Goal: Task Accomplishment & Management: Manage account settings

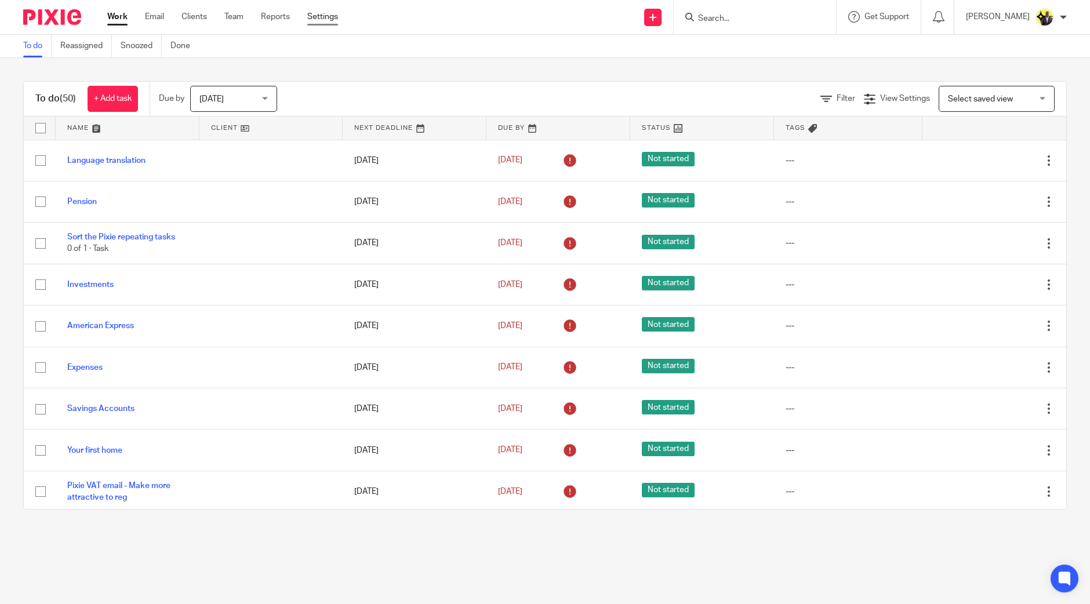
click at [313, 15] on link "Settings" at bounding box center [322, 17] width 31 height 12
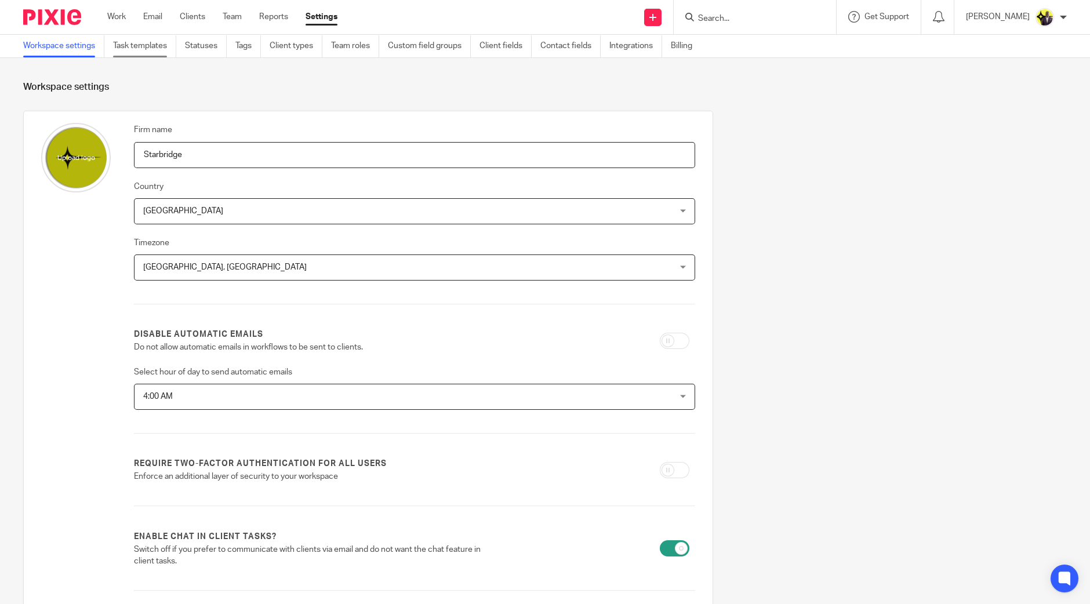
click at [173, 44] on link "Task templates" at bounding box center [144, 46] width 63 height 23
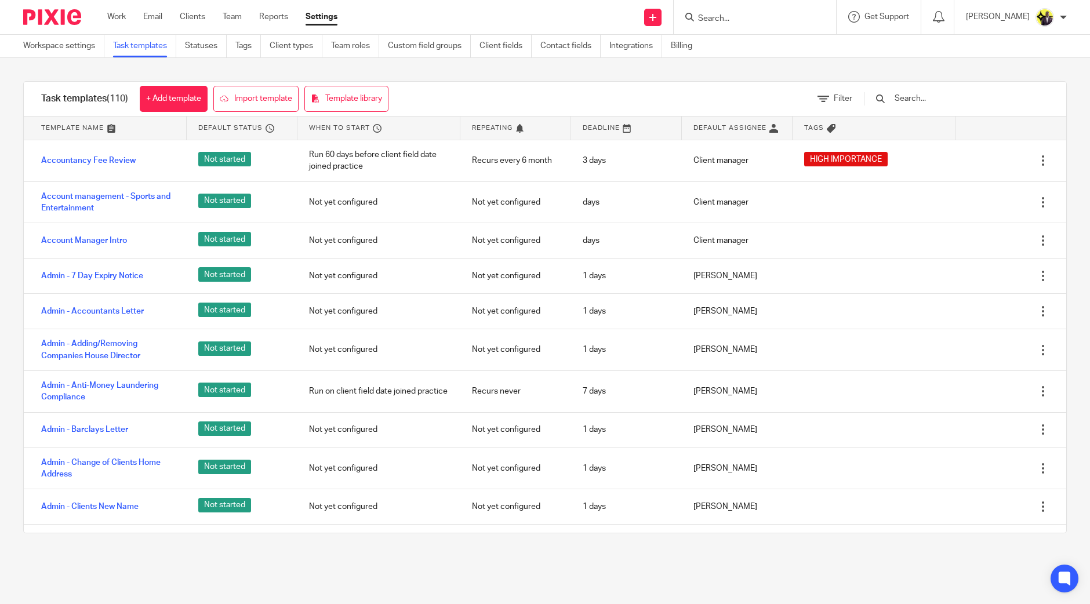
click at [929, 99] on input "text" at bounding box center [960, 98] width 135 height 13
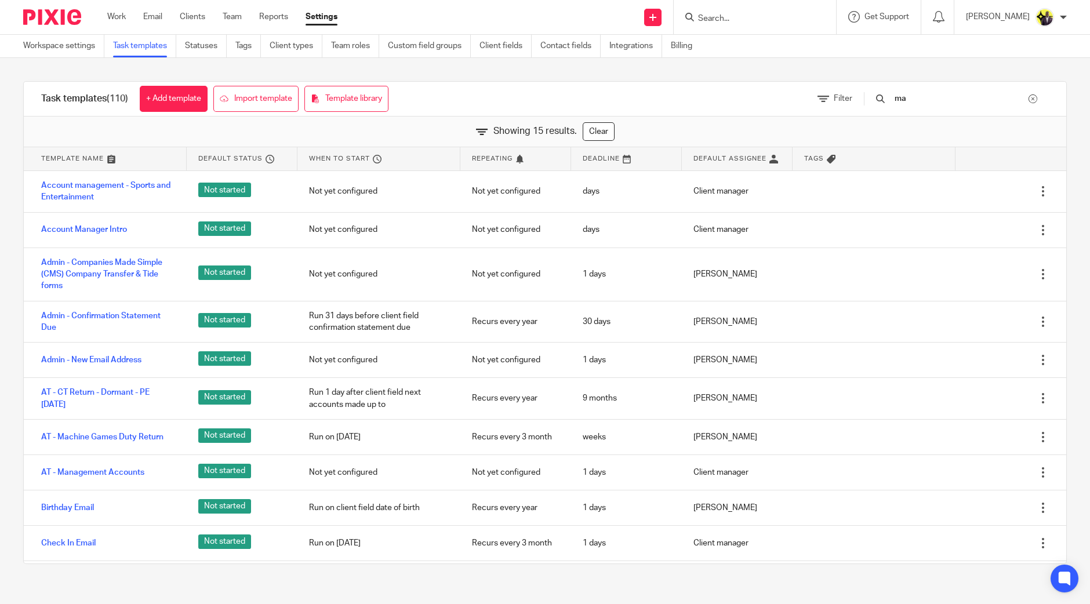
type input "m"
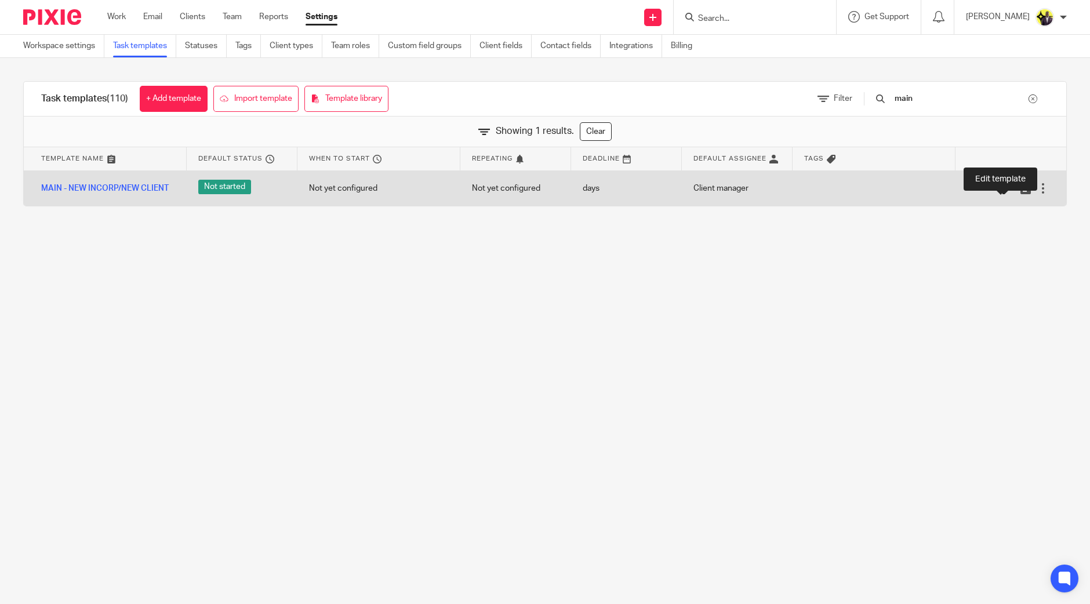
type input "main"
click at [1002, 191] on icon at bounding box center [1008, 189] width 12 height 12
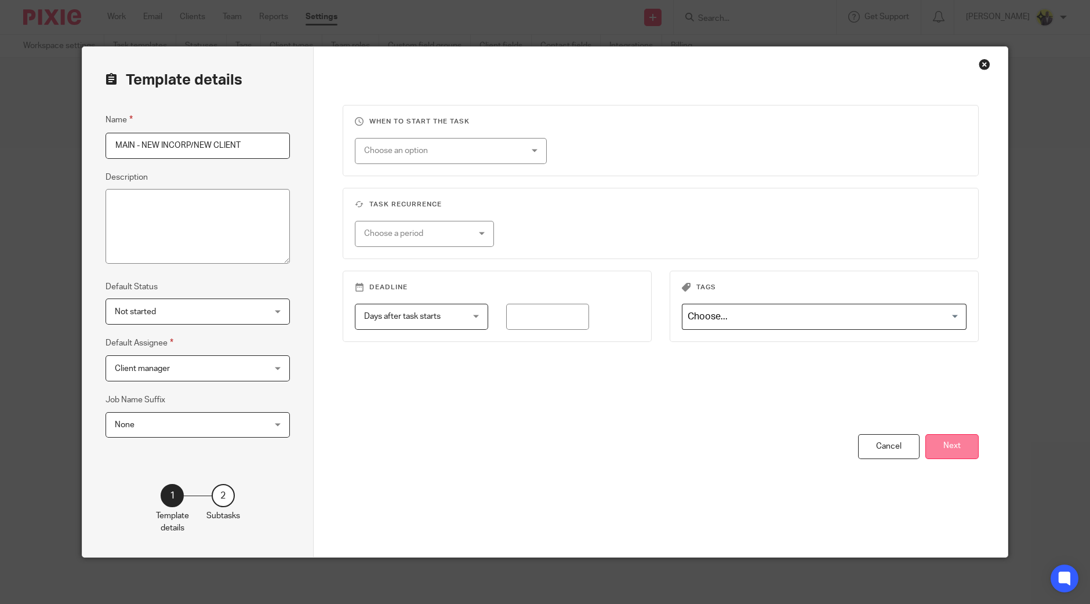
click at [925, 442] on button "Next" at bounding box center [951, 446] width 53 height 25
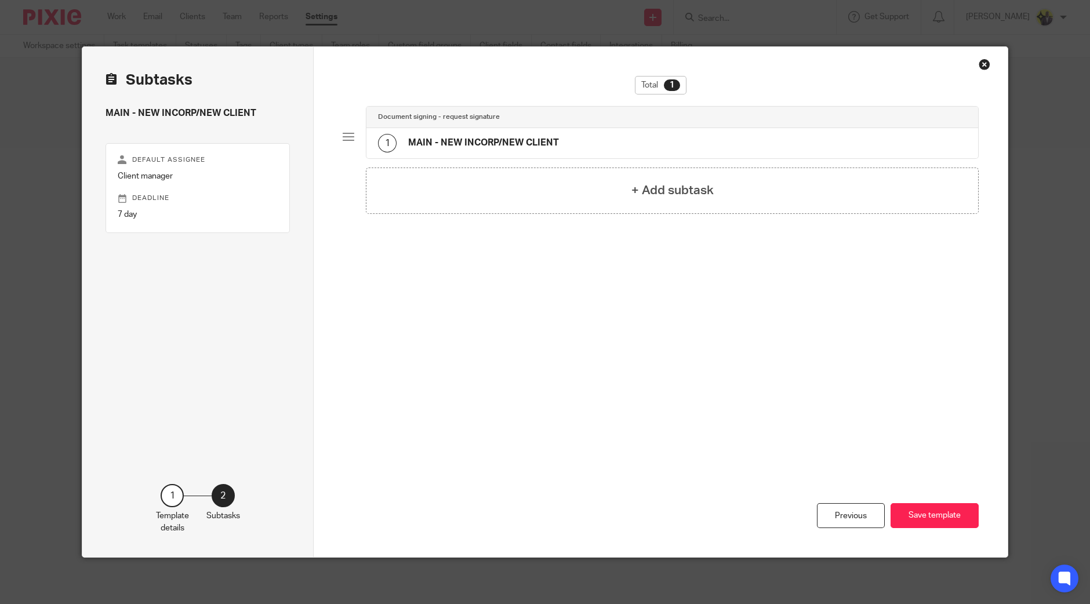
click at [429, 161] on div "Document signing - request signature 1 MAIN - NEW INCORP/NEW CLIENT" at bounding box center [661, 136] width 636 height 61
click at [446, 144] on h4 "MAIN - NEW INCORP/NEW CLIENT" at bounding box center [483, 143] width 151 height 12
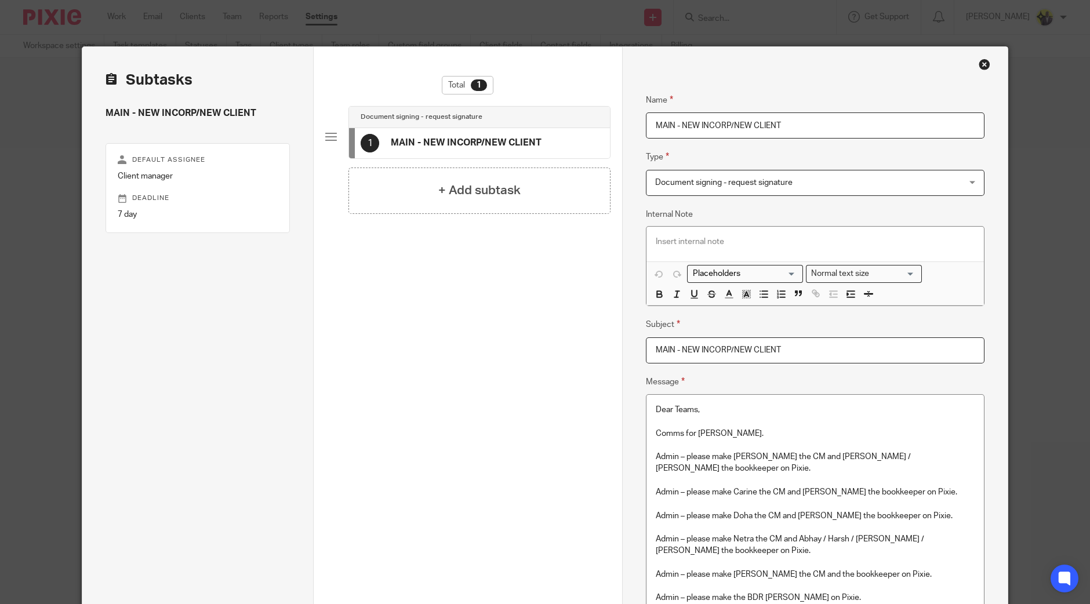
click at [981, 65] on div "Close this dialog window" at bounding box center [984, 65] width 12 height 12
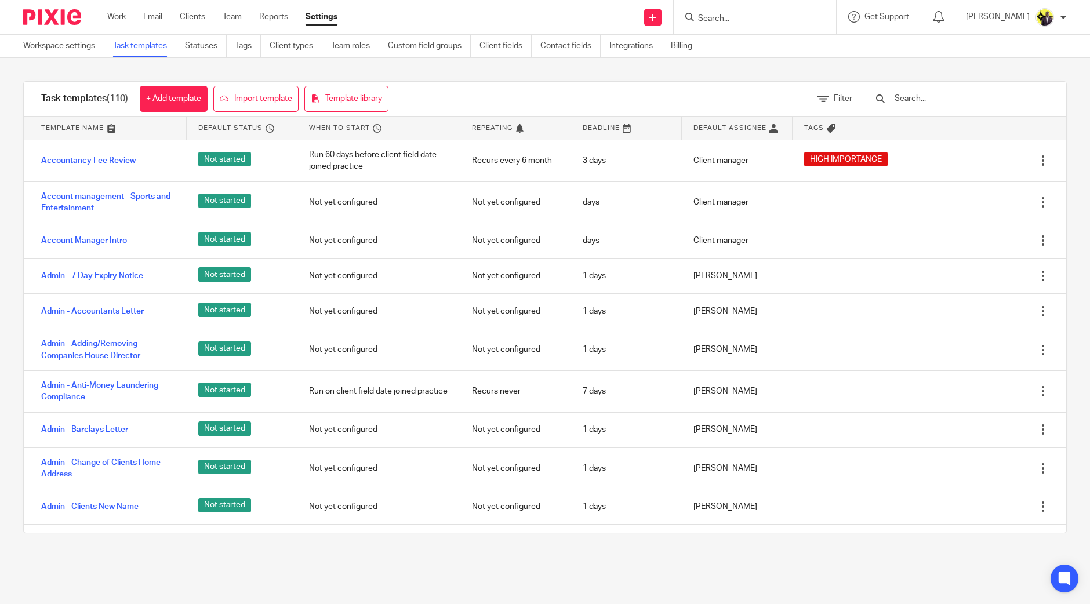
drag, startPoint x: 951, startPoint y: 91, endPoint x: 941, endPoint y: 90, distance: 9.9
click at [941, 90] on div at bounding box center [950, 99] width 196 height 34
click at [941, 94] on input "text" at bounding box center [960, 98] width 135 height 13
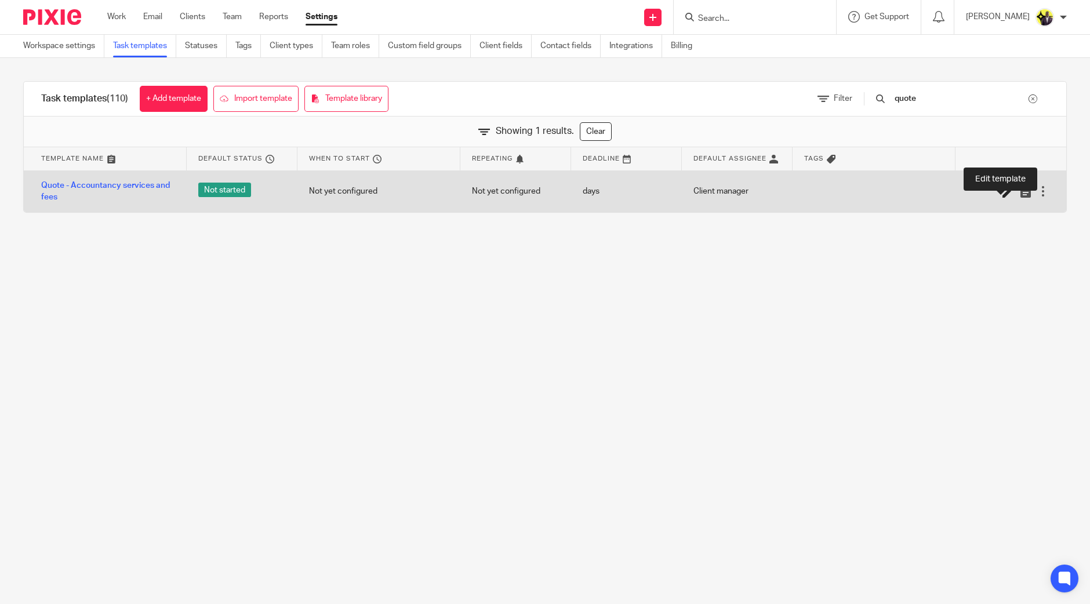
type input "quote"
click at [1002, 190] on icon at bounding box center [1008, 192] width 12 height 12
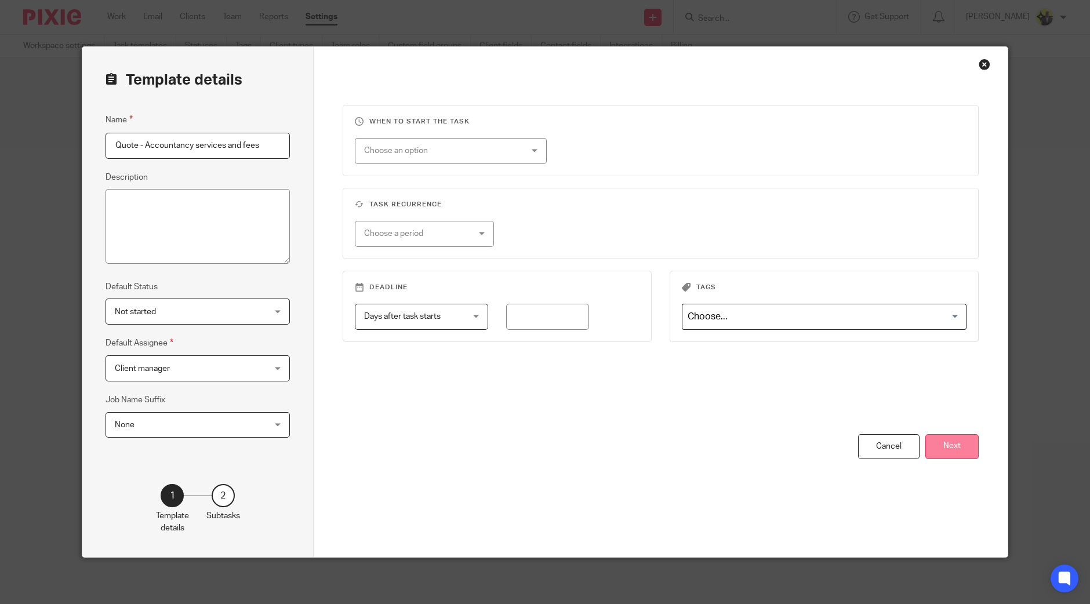
click at [930, 450] on button "Next" at bounding box center [951, 446] width 53 height 25
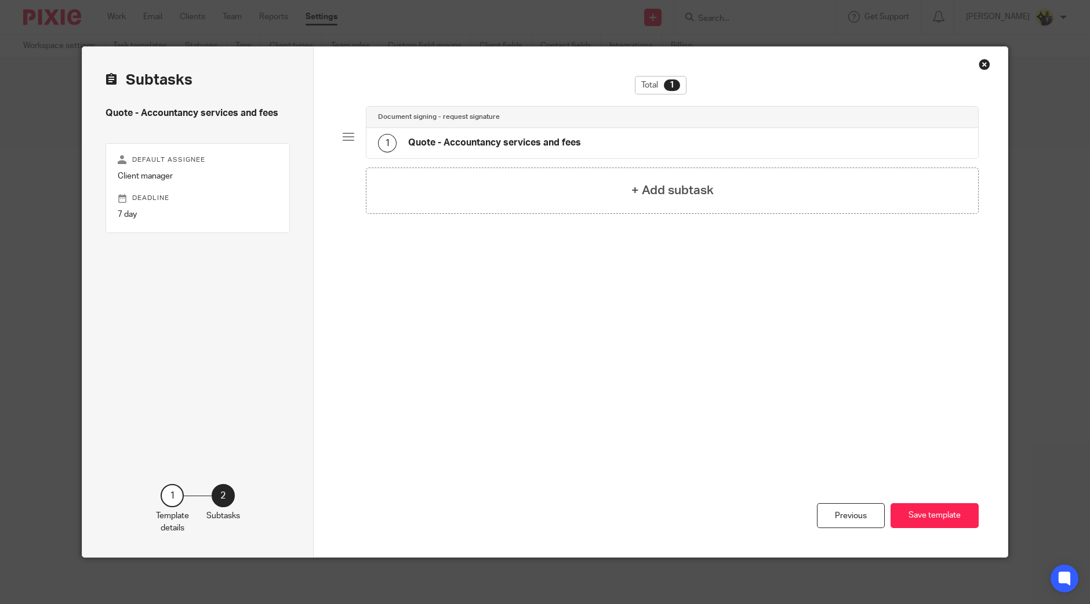
click at [564, 141] on h4 "Quote - Accountancy services and fees" at bounding box center [494, 143] width 173 height 12
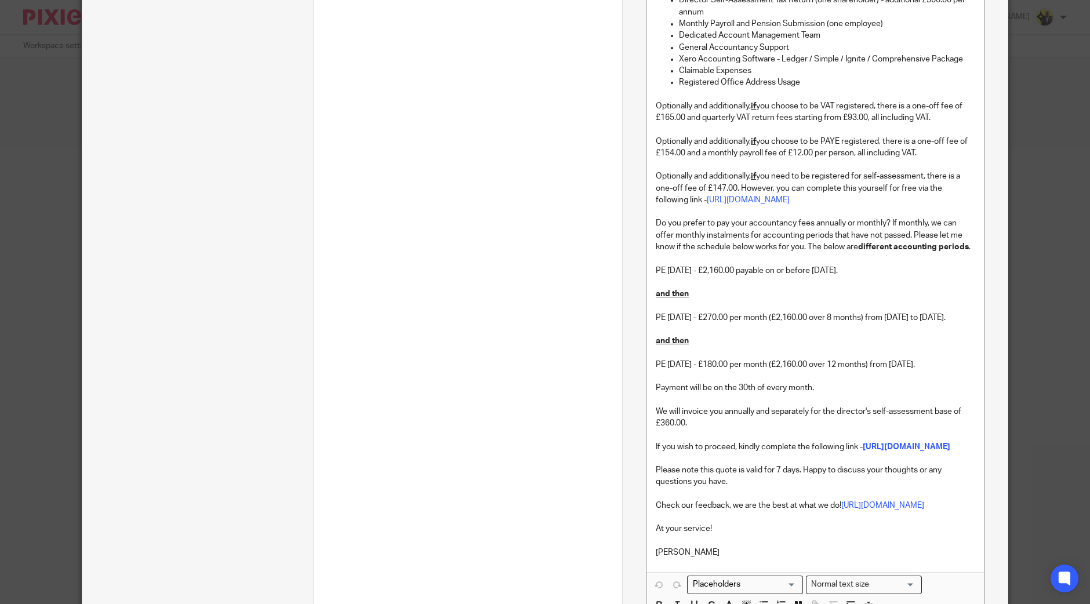
scroll to position [1014, 0]
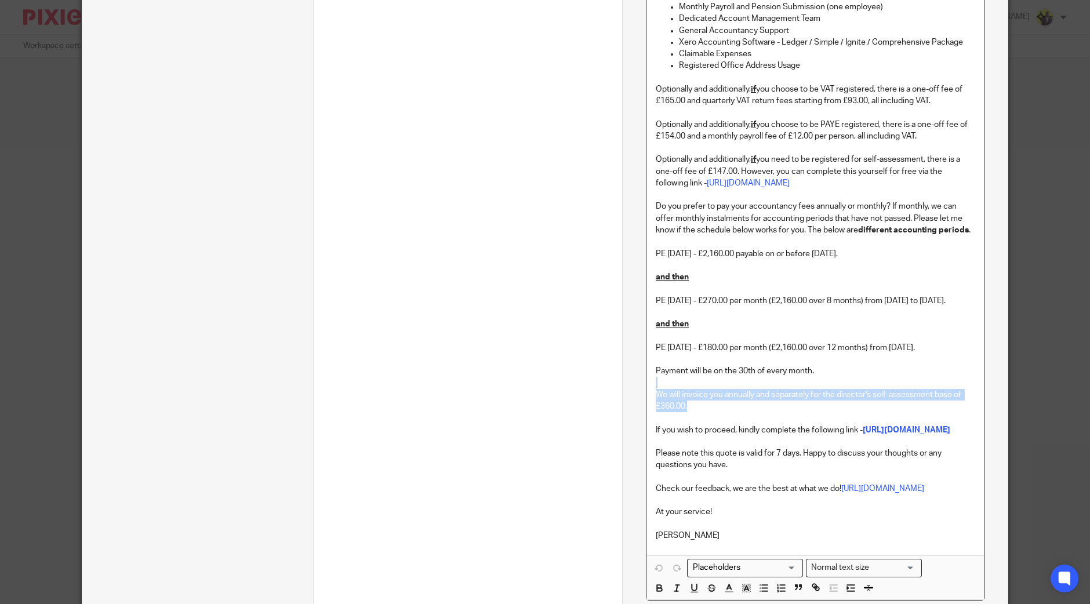
drag, startPoint x: 693, startPoint y: 425, endPoint x: 663, endPoint y: 409, distance: 33.4
drag, startPoint x: 889, startPoint y: 263, endPoint x: 596, endPoint y: 258, distance: 292.2
copy p "PE 31-05-2024 - £2,160.00 payable on or before 20th December 2024."
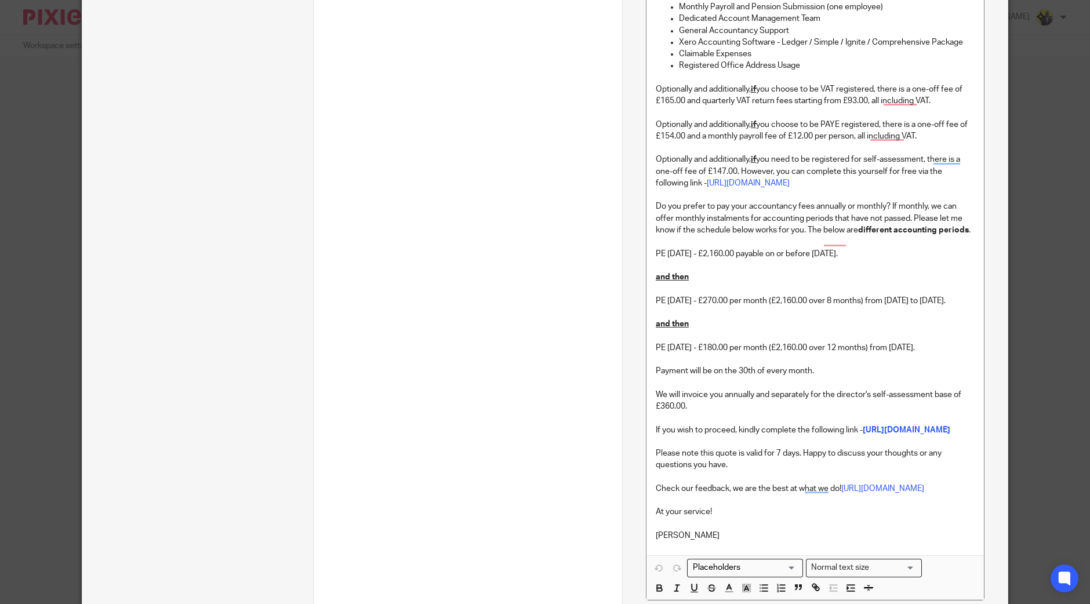
click at [385, 375] on div "Previous Save template" at bounding box center [467, 316] width 285 height 744
click at [820, 163] on p "Optionally and additionally, if you need to be registered for self-assessment, …" at bounding box center [815, 171] width 319 height 35
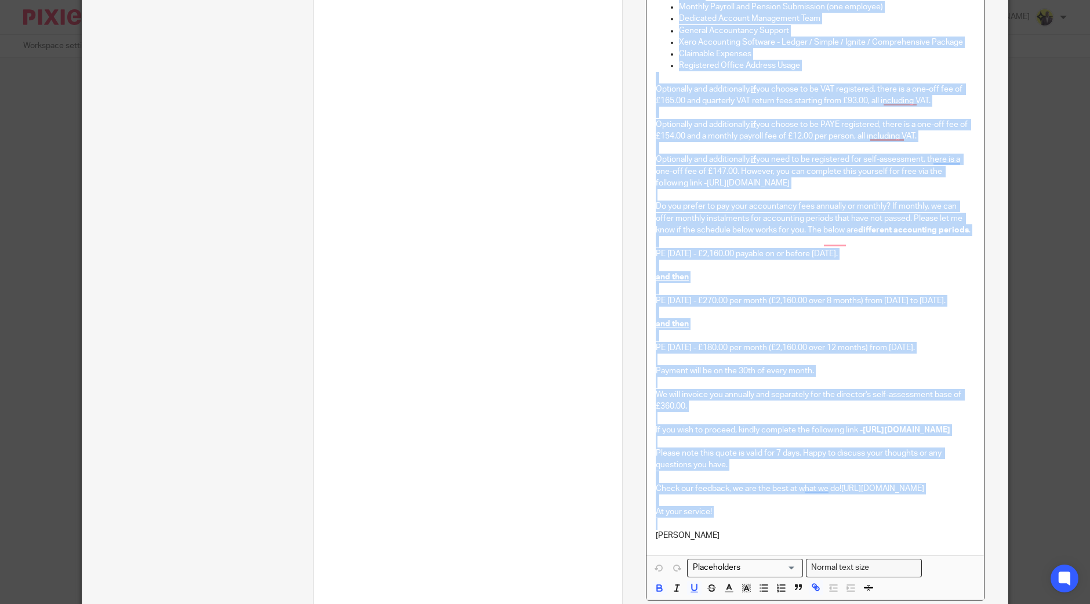
copy div "Dear XXX, Many thanks for your time earlier. Starbridge's mission is to equip c…"
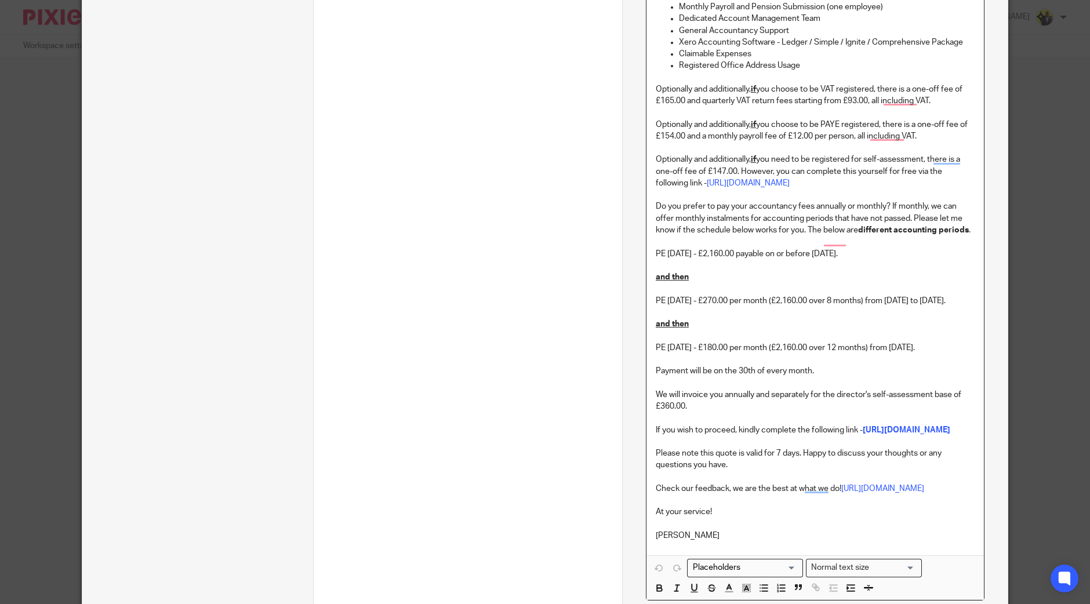
scroll to position [733, 0]
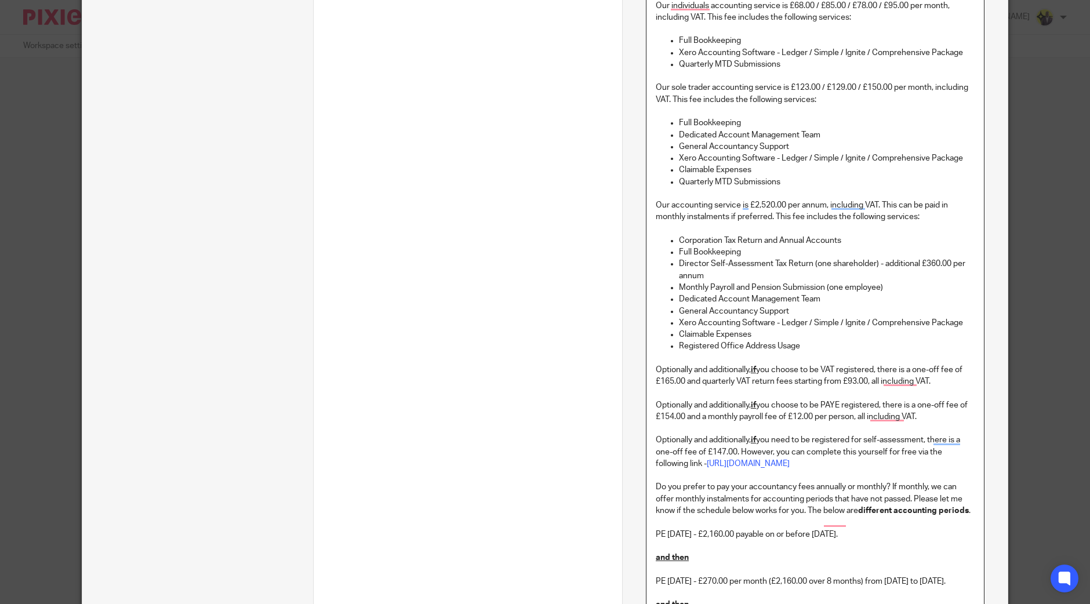
click at [779, 158] on p "Xero Accounting Software - Ledger / Simple / Ignite / Comprehensive Package" at bounding box center [827, 158] width 296 height 12
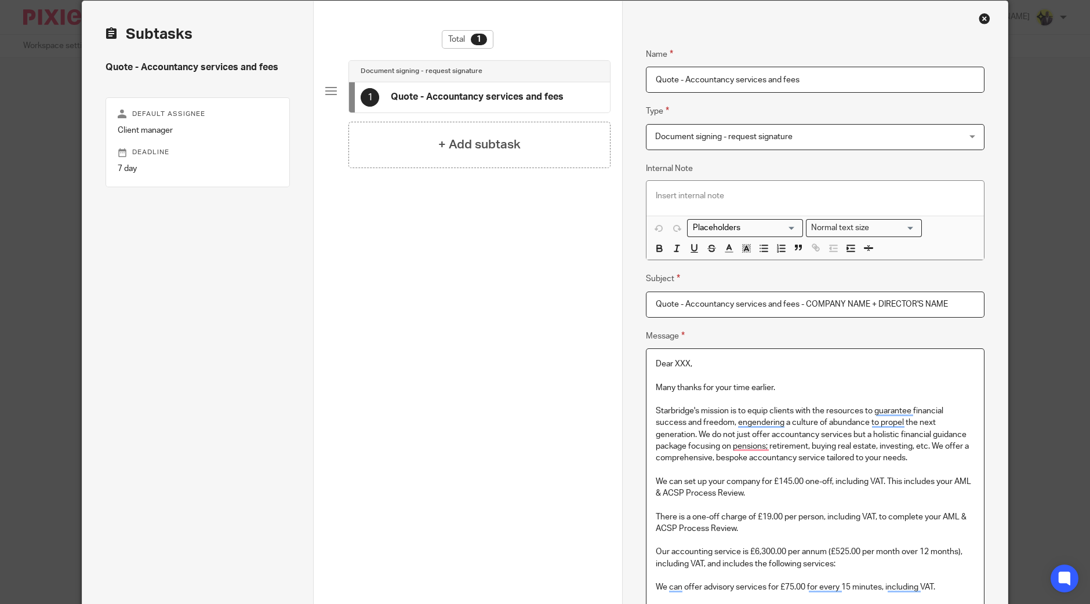
scroll to position [0, 0]
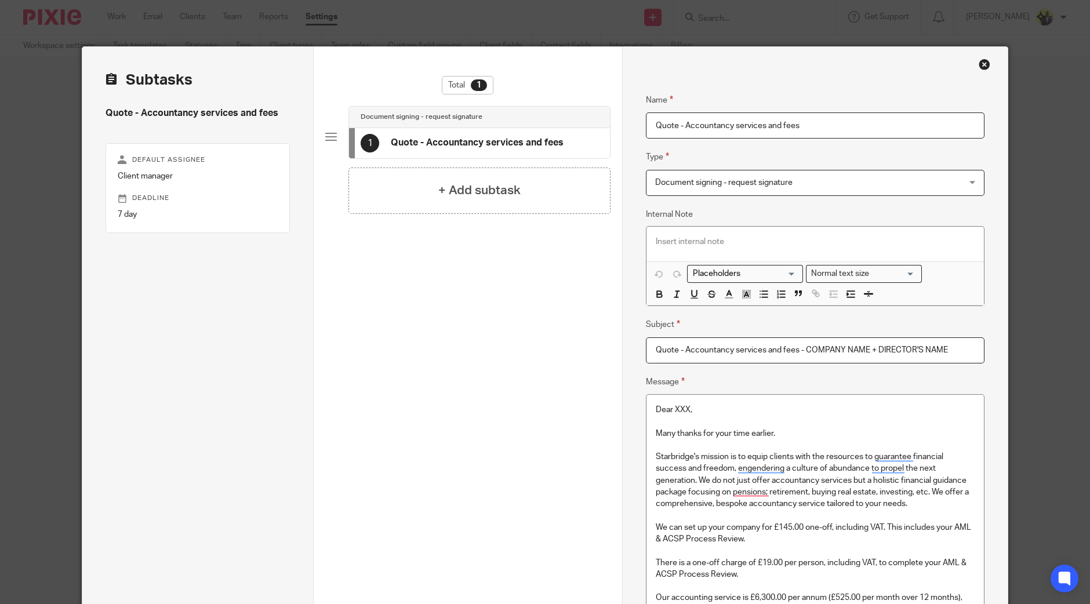
drag, startPoint x: 958, startPoint y: 349, endPoint x: 431, endPoint y: 344, distance: 527.5
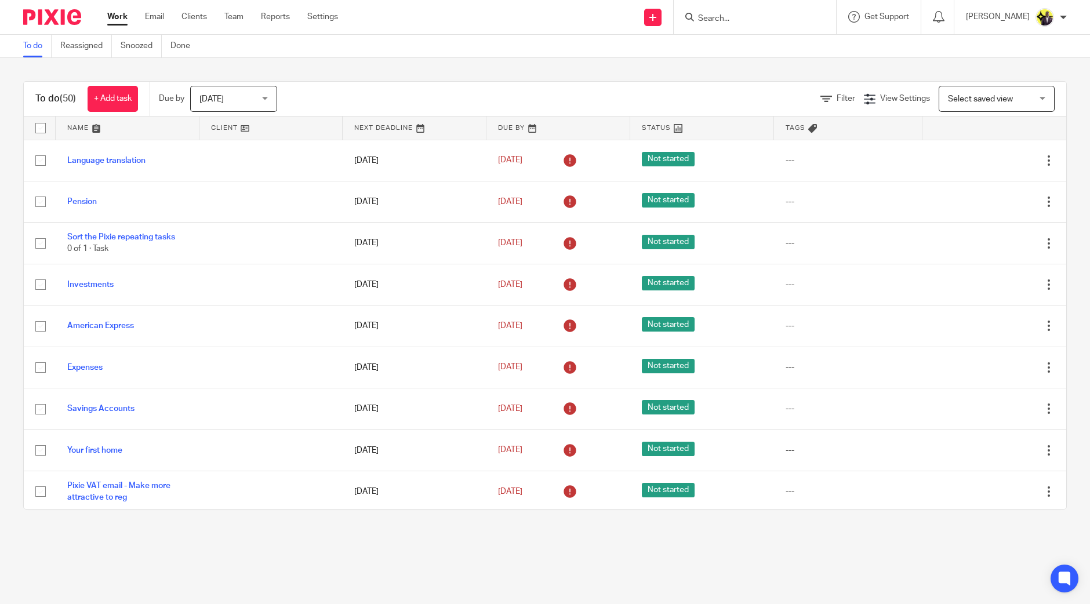
click at [730, 14] on input "Search" at bounding box center [749, 19] width 104 height 10
type input "hl oc"
click at [826, 46] on link at bounding box center [795, 50] width 202 height 27
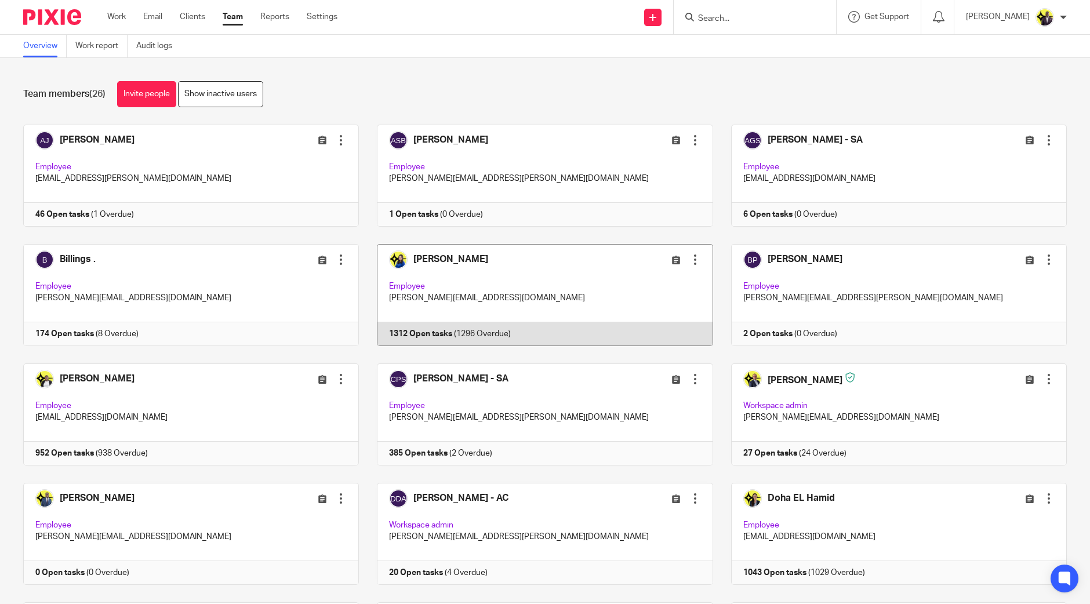
click at [434, 270] on link at bounding box center [536, 295] width 354 height 102
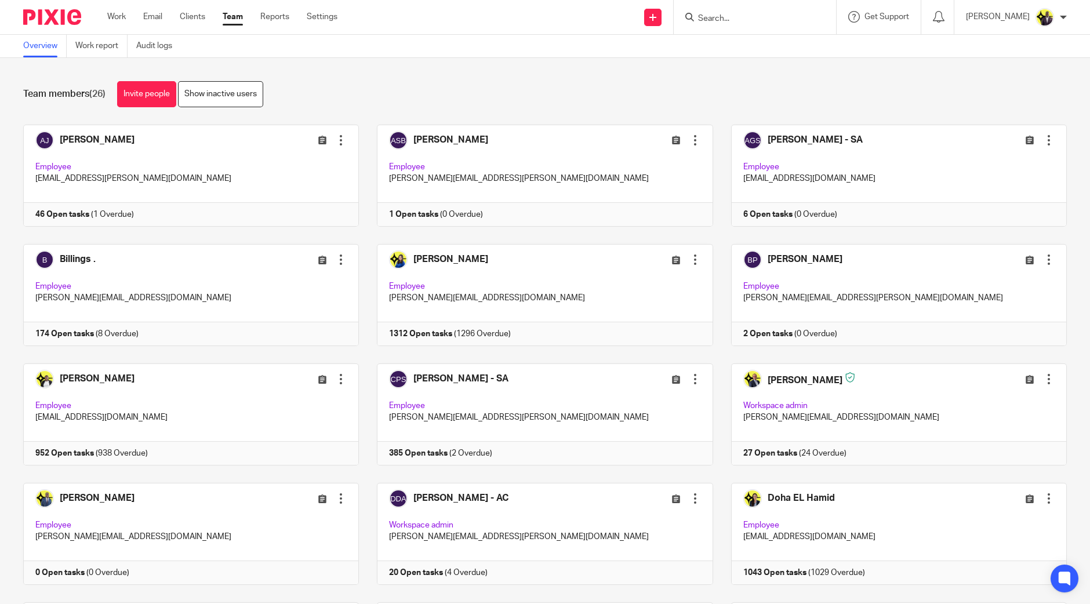
drag, startPoint x: 454, startPoint y: 193, endPoint x: 539, endPoint y: 89, distance: 133.9
click at [539, 89] on div "Team members (26) Invite people Show inactive users" at bounding box center [544, 94] width 1043 height 26
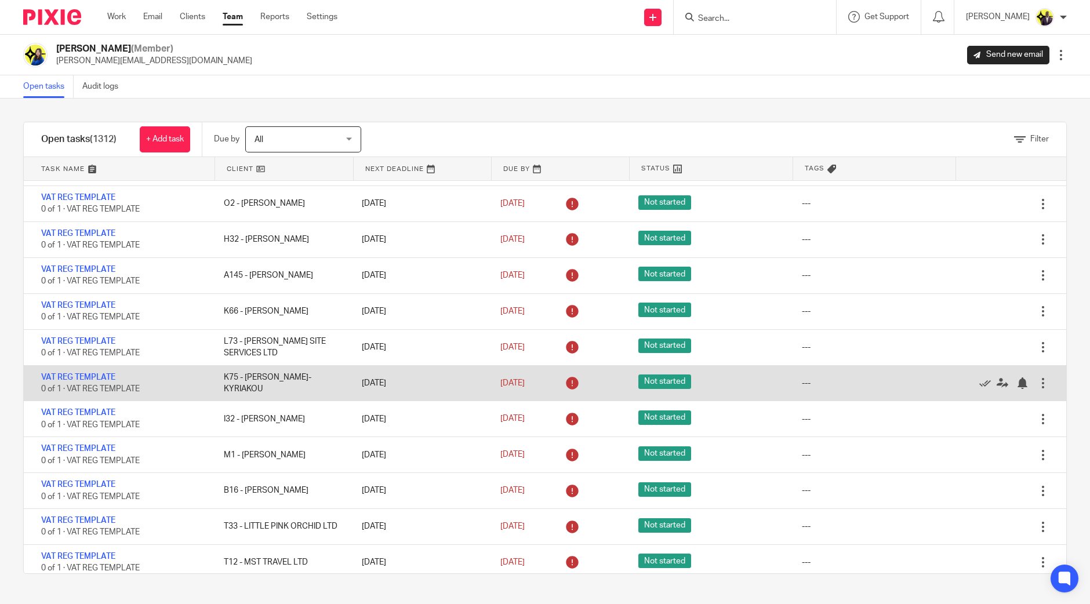
scroll to position [11664, 0]
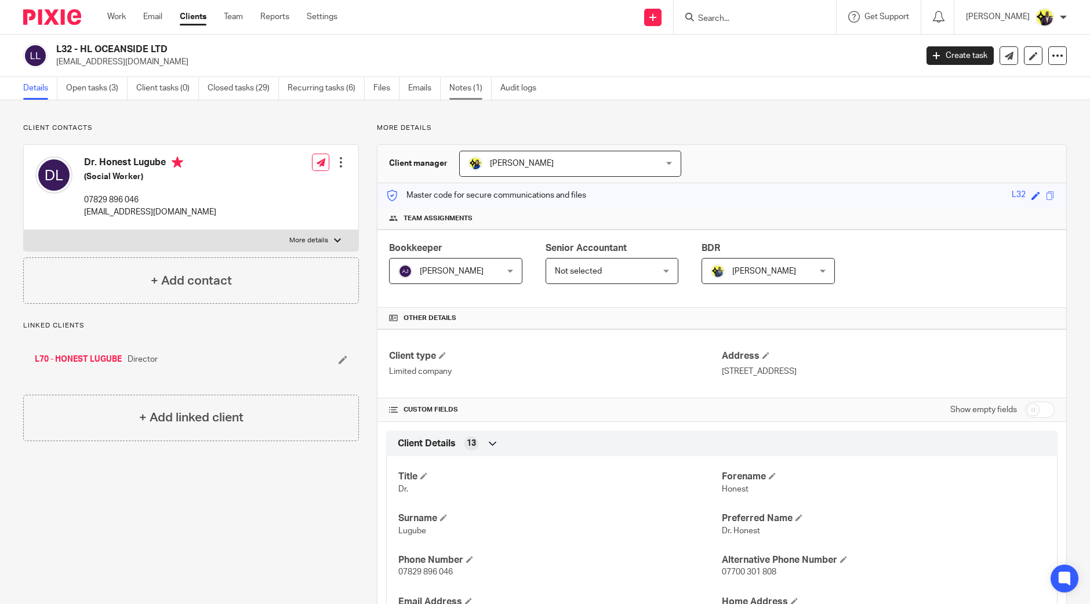
click at [467, 85] on link "Notes (1)" at bounding box center [470, 88] width 42 height 23
click at [1037, 412] on input "checkbox" at bounding box center [1040, 410] width 30 height 16
checkbox input "true"
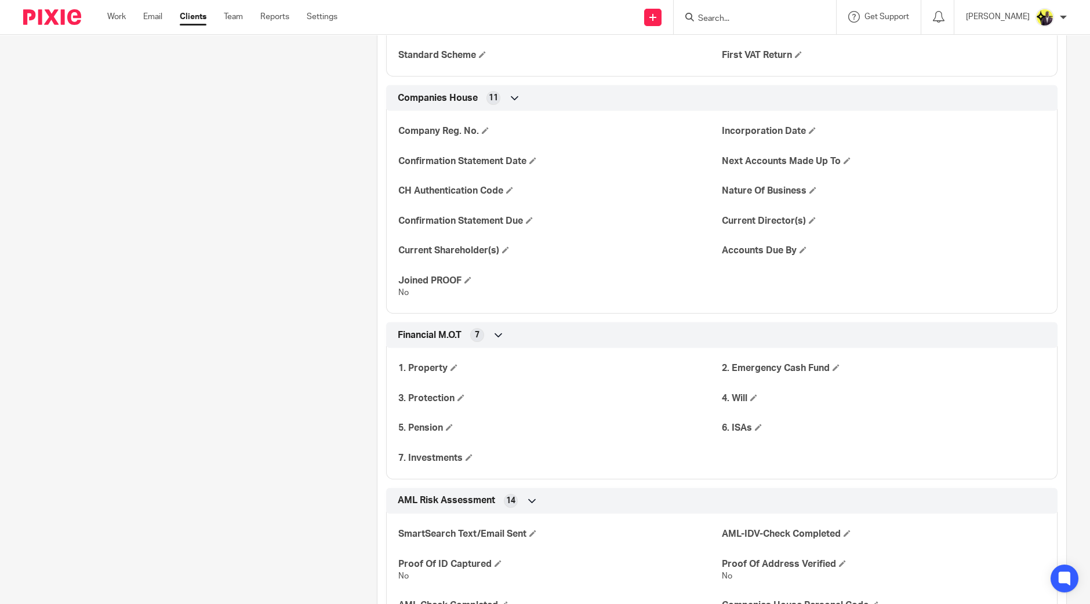
scroll to position [1304, 0]
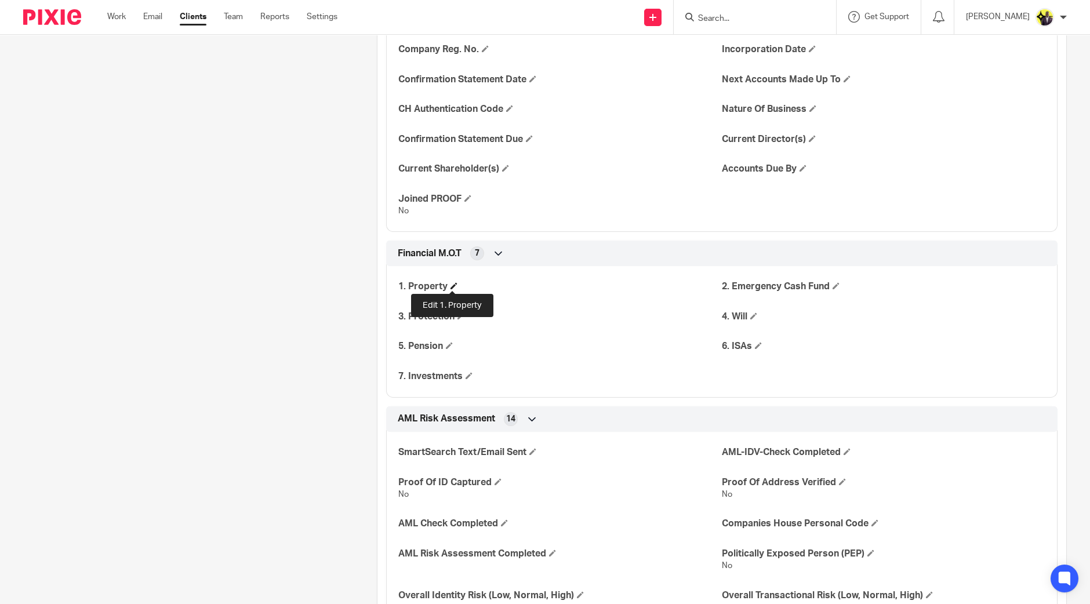
click at [451, 283] on span at bounding box center [453, 285] width 7 height 7
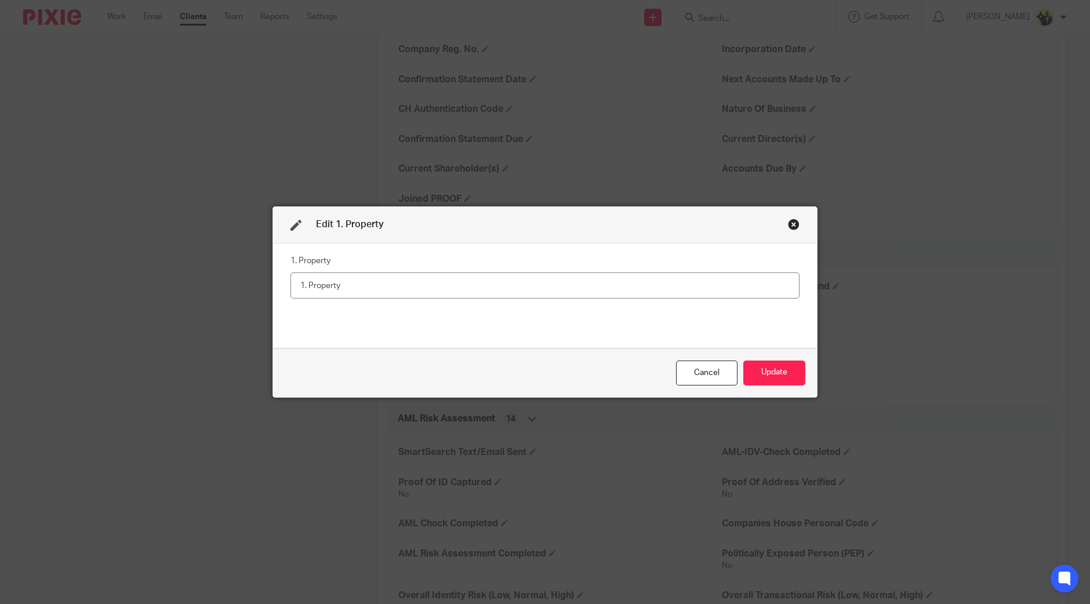
click at [789, 220] on div "Close this dialog window" at bounding box center [794, 225] width 12 height 12
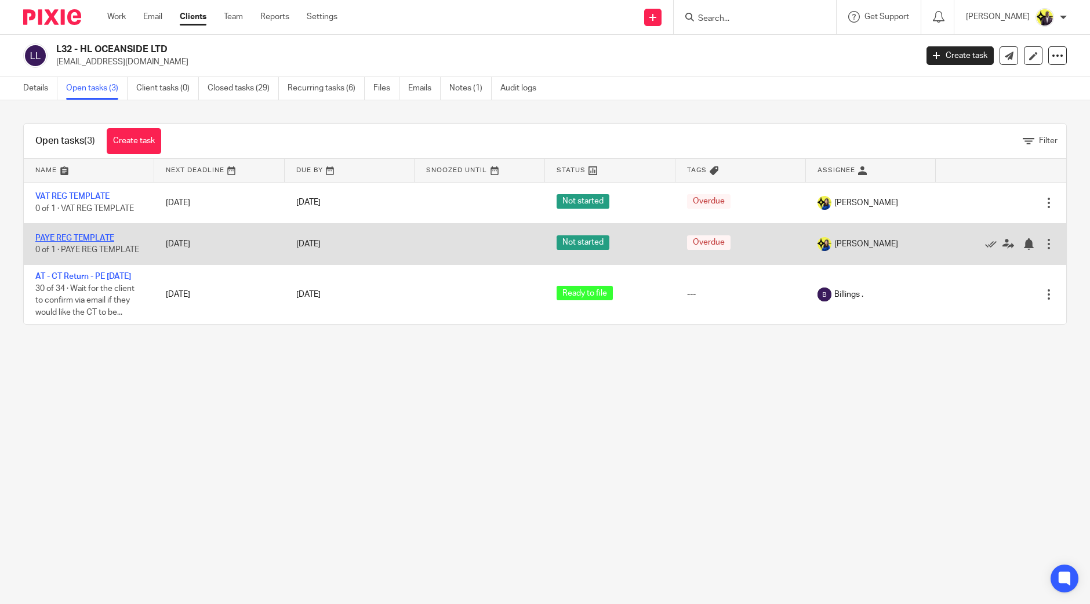
click at [84, 239] on link "PAYE REG TEMPLATE" at bounding box center [74, 238] width 79 height 8
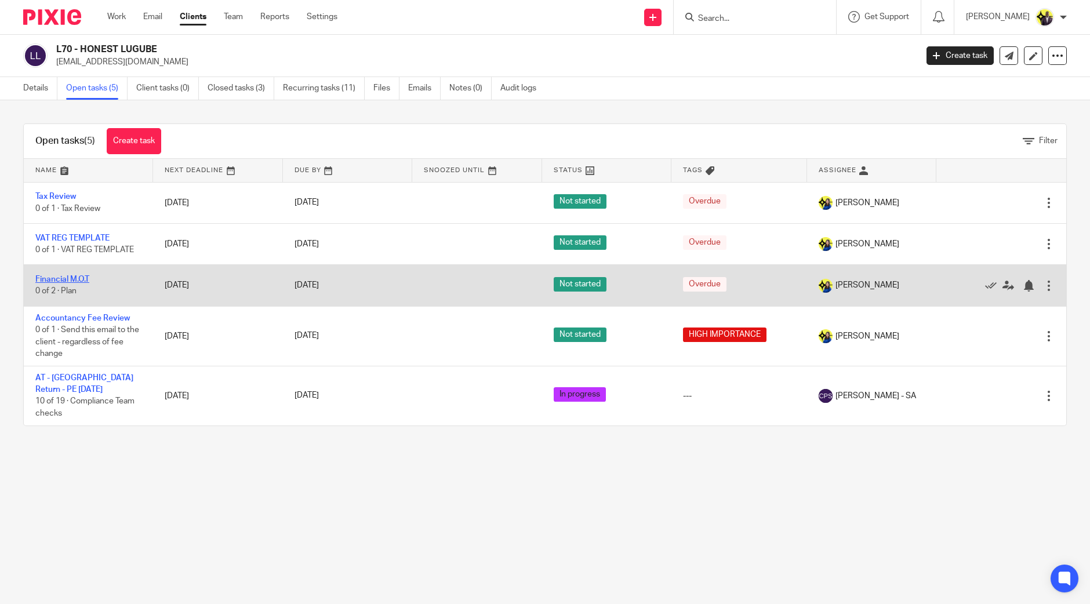
click at [60, 280] on link "Financial M.O.T" at bounding box center [62, 279] width 54 height 8
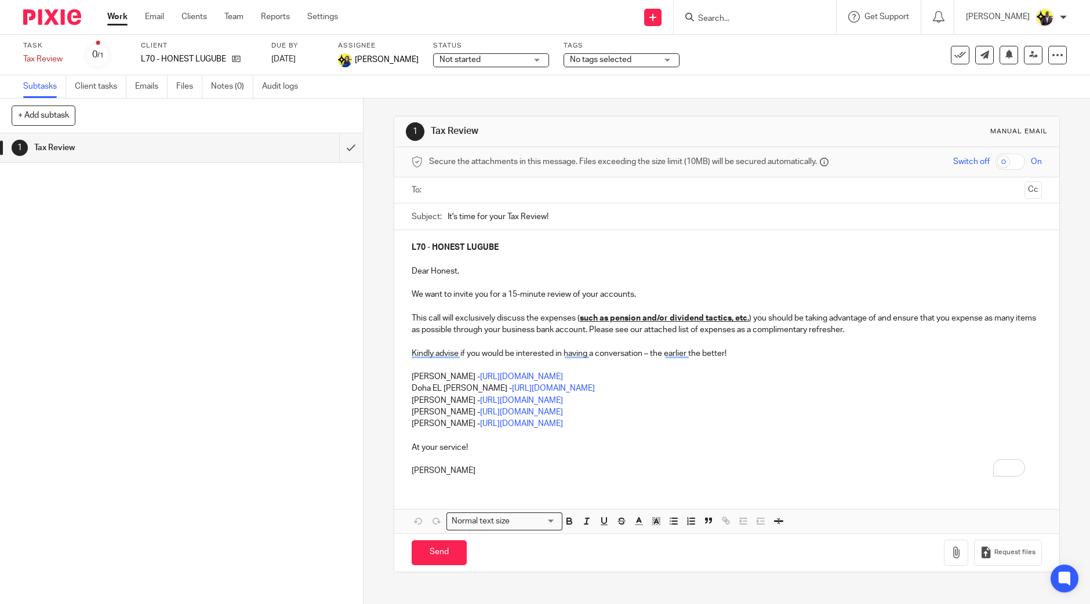
click at [482, 184] on input "text" at bounding box center [726, 190] width 587 height 13
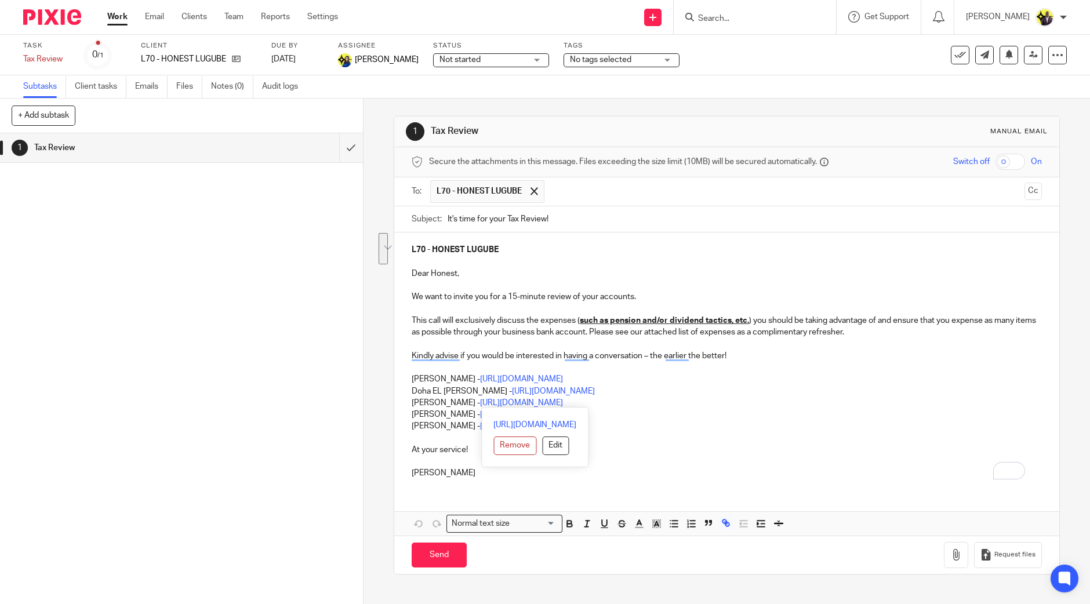
drag, startPoint x: 664, startPoint y: 402, endPoint x: 406, endPoint y: 381, distance: 258.8
click at [406, 381] on div "L70 - HONEST LUGUBE Dear Honest, We want to invite you for a 15-minute review o…" at bounding box center [726, 359] width 665 height 255
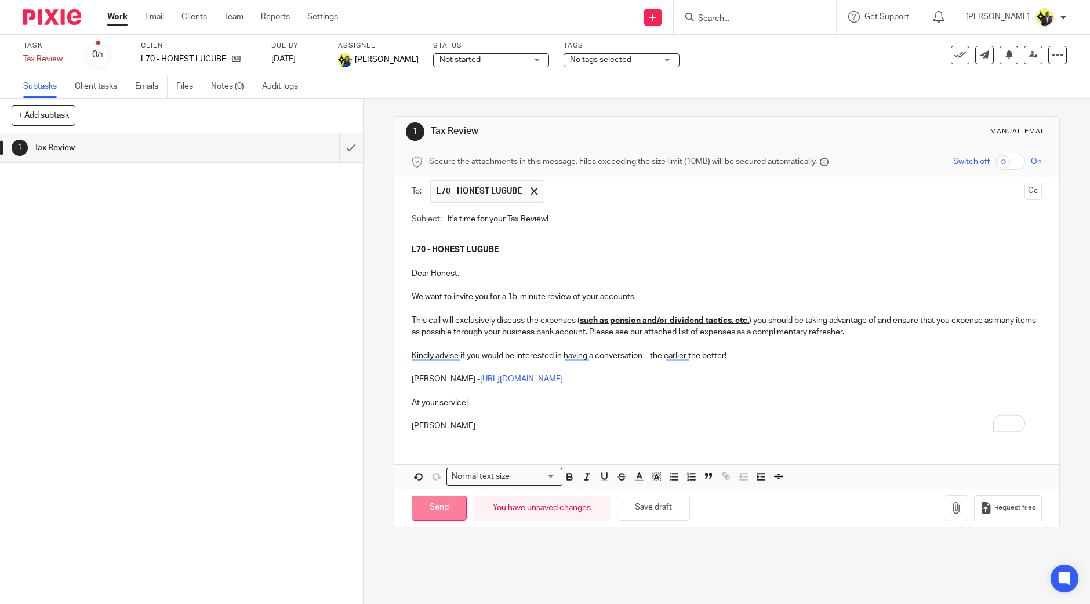
click at [440, 508] on input "Send" at bounding box center [439, 508] width 55 height 25
type input "Sent"
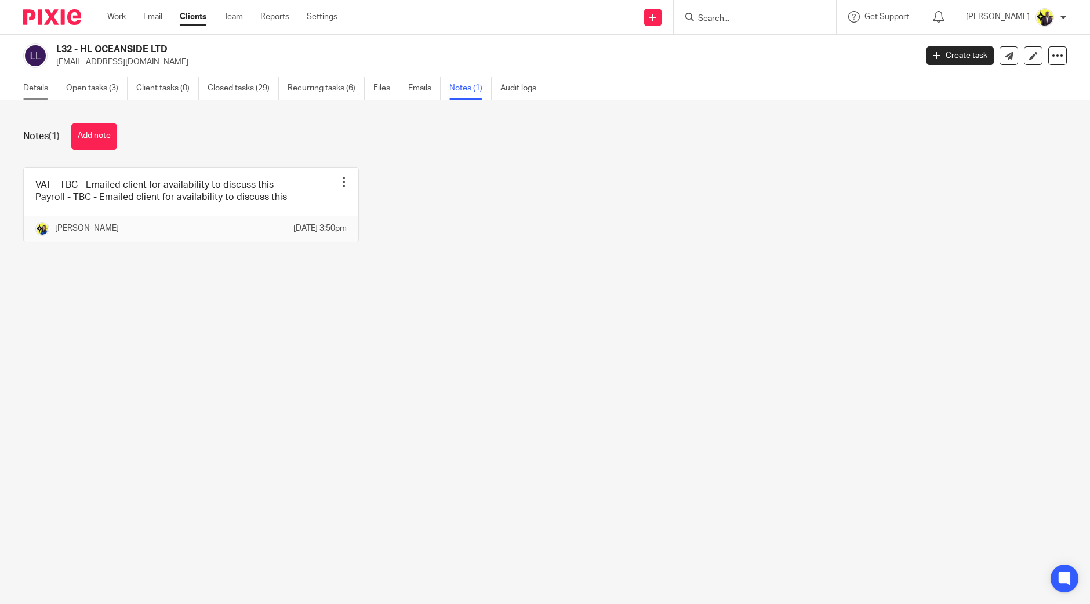
click at [30, 89] on link "Details" at bounding box center [40, 88] width 34 height 23
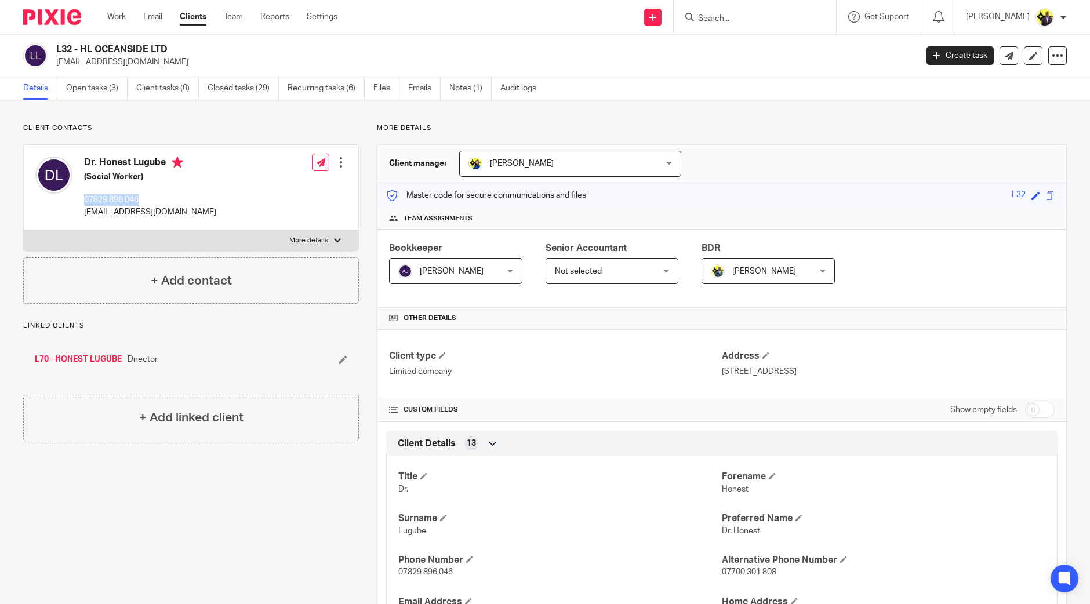
drag, startPoint x: 142, startPoint y: 199, endPoint x: 85, endPoint y: 202, distance: 56.9
click at [85, 202] on p "07829 896 046" at bounding box center [150, 200] width 132 height 12
copy p "07829 896 046"
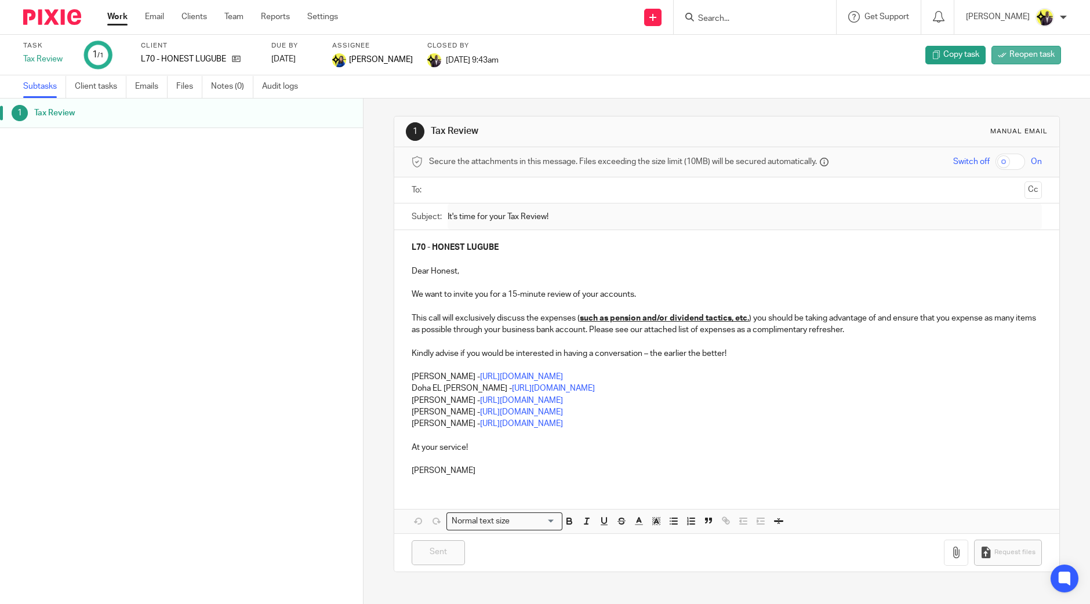
click at [1021, 63] on link "Reopen task" at bounding box center [1026, 55] width 70 height 19
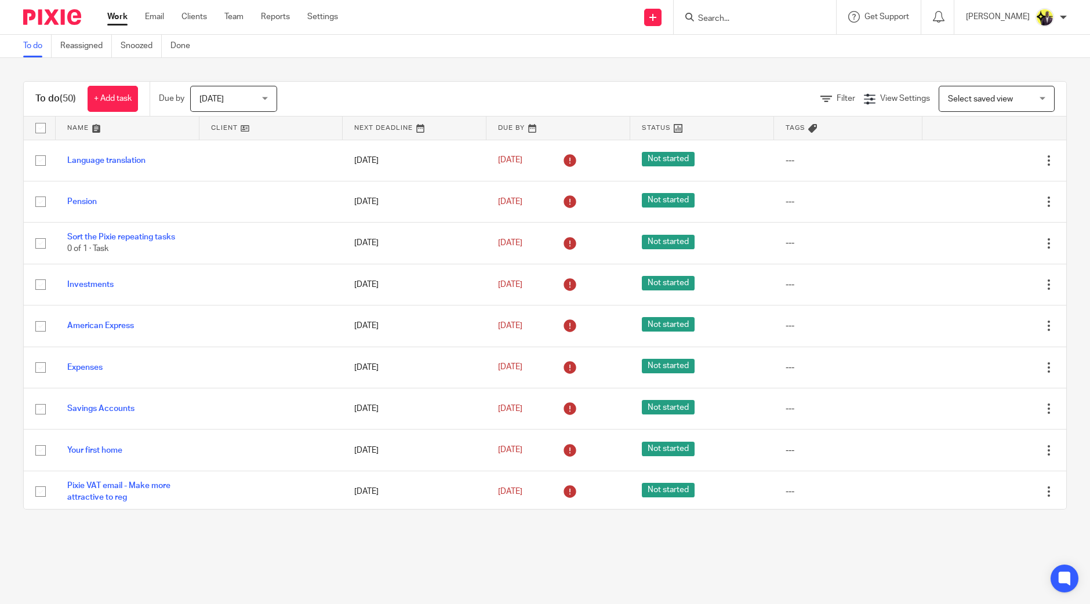
click at [740, 14] on input "Search" at bounding box center [749, 19] width 104 height 10
type input "e23"
click at [771, 50] on link at bounding box center [793, 50] width 198 height 27
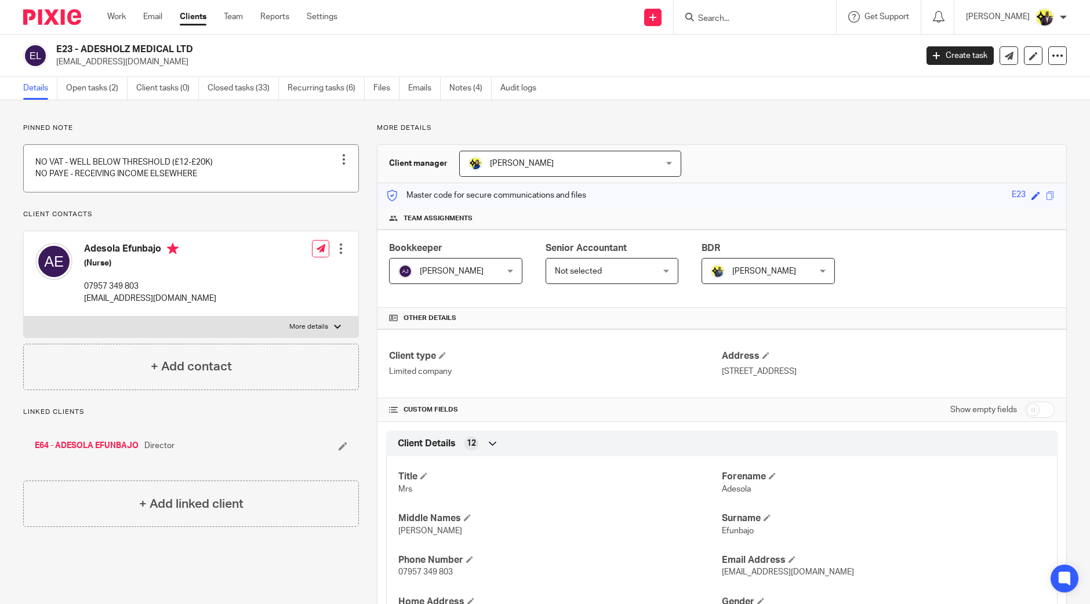
click at [191, 177] on link at bounding box center [191, 168] width 334 height 47
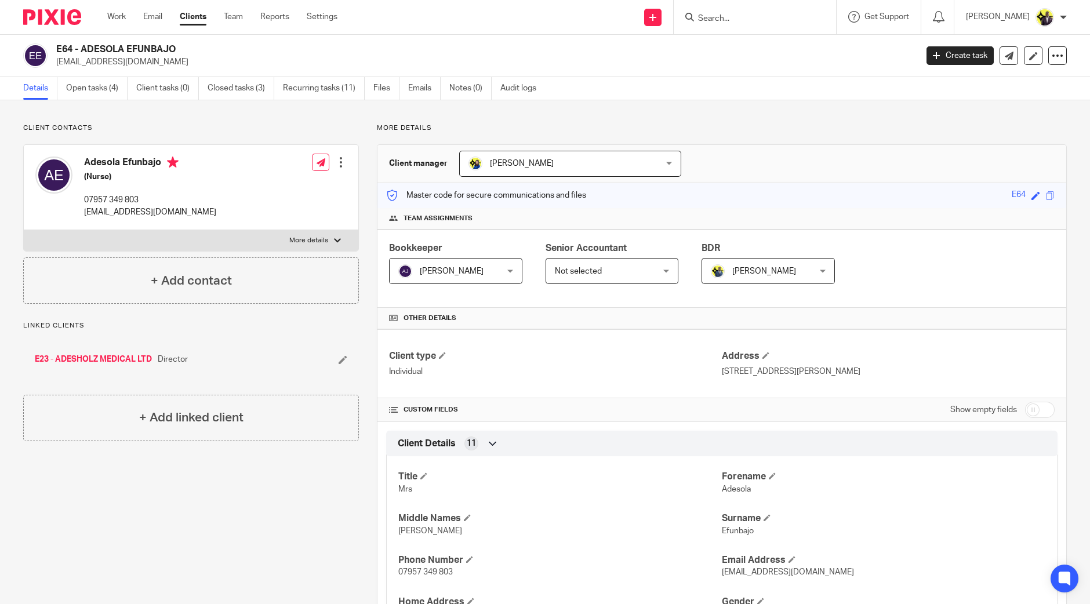
click at [1035, 410] on input "checkbox" at bounding box center [1040, 410] width 30 height 16
checkbox input "true"
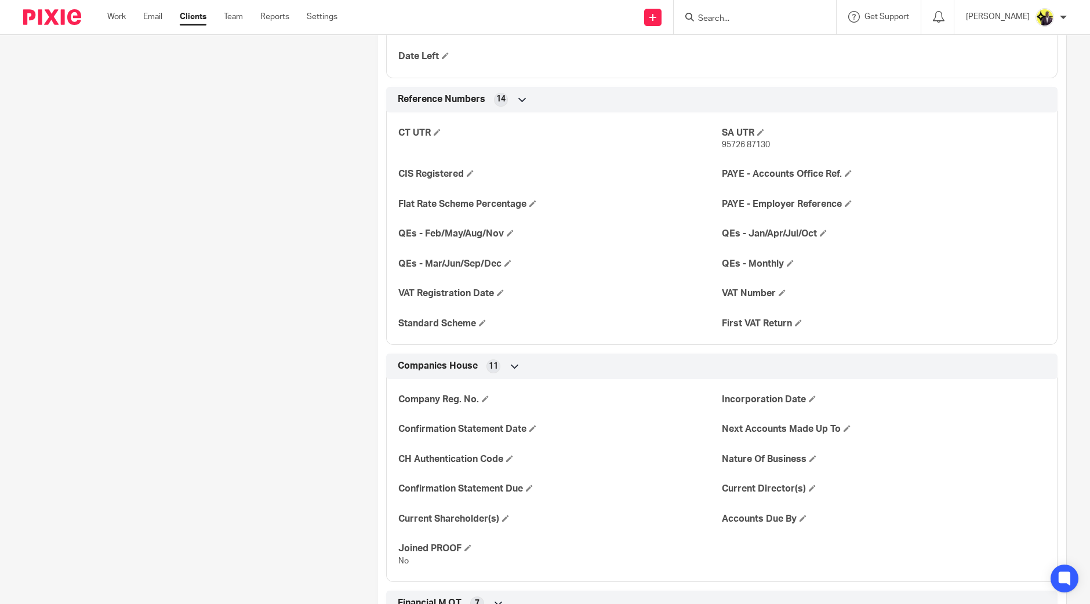
scroll to position [941, 0]
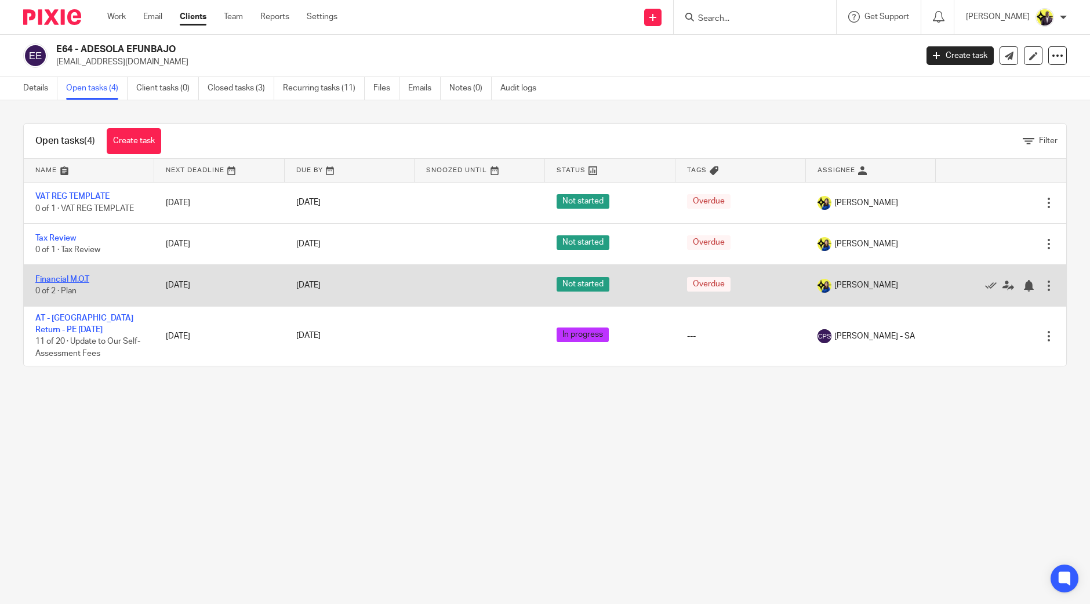
click at [69, 278] on link "Financial M.O.T" at bounding box center [62, 279] width 54 height 8
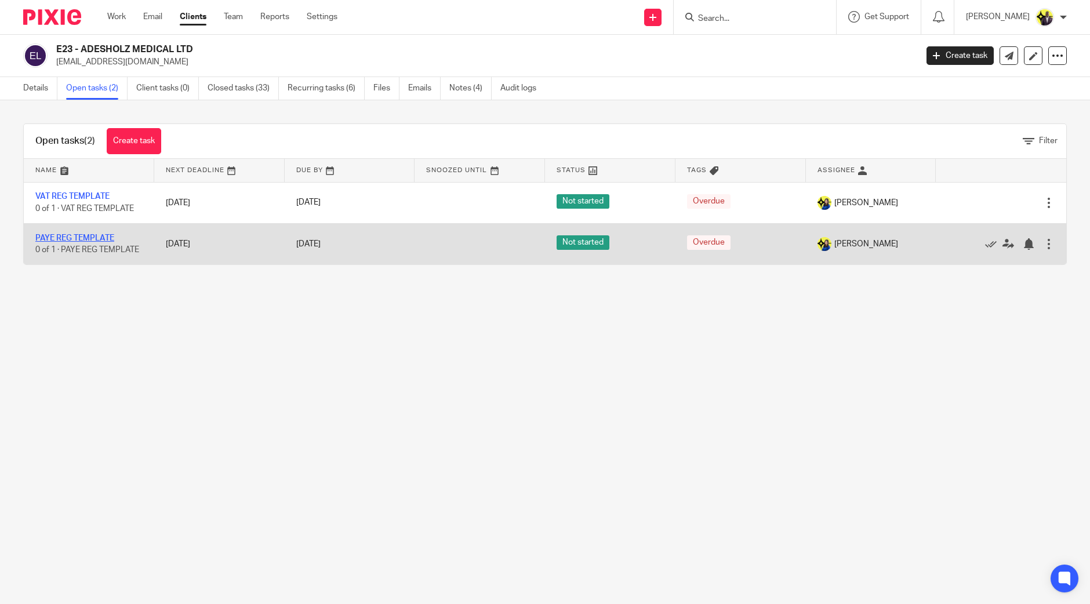
click at [97, 234] on link "PAYE REG TEMPLATE" at bounding box center [74, 238] width 79 height 8
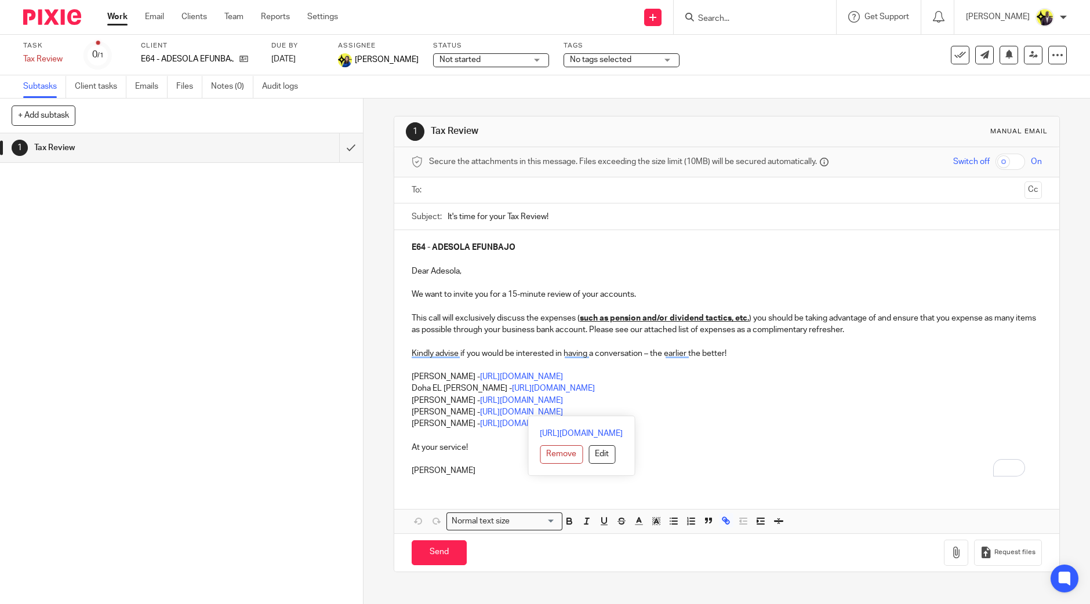
drag, startPoint x: 635, startPoint y: 408, endPoint x: 548, endPoint y: 405, distance: 87.0
click at [548, 406] on p "Bobo Lee - https://calendly.com/meetwithbobolee/call" at bounding box center [727, 412] width 630 height 12
drag, startPoint x: 686, startPoint y: 400, endPoint x: 406, endPoint y: 376, distance: 281.0
click at [406, 376] on div "E64 - ADESOLA EFUNBAJO Dear Adesola, We want to invite you for a 15-minute revi…" at bounding box center [726, 357] width 665 height 255
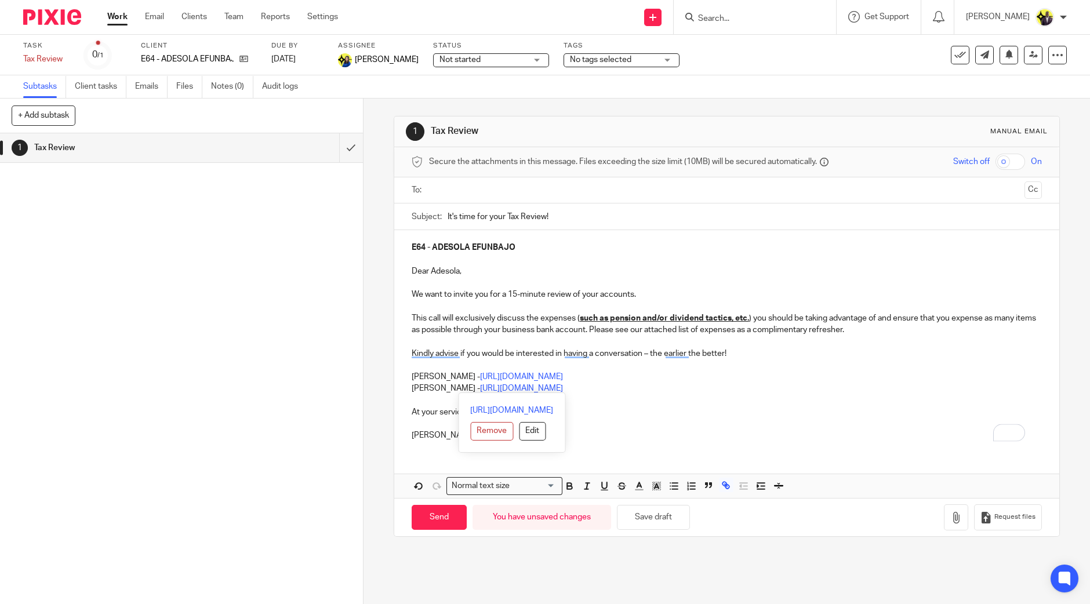
click at [394, 388] on div "Secure the attachments in this message. Files exceeding the size limit (10MB) w…" at bounding box center [726, 341] width 665 height 389
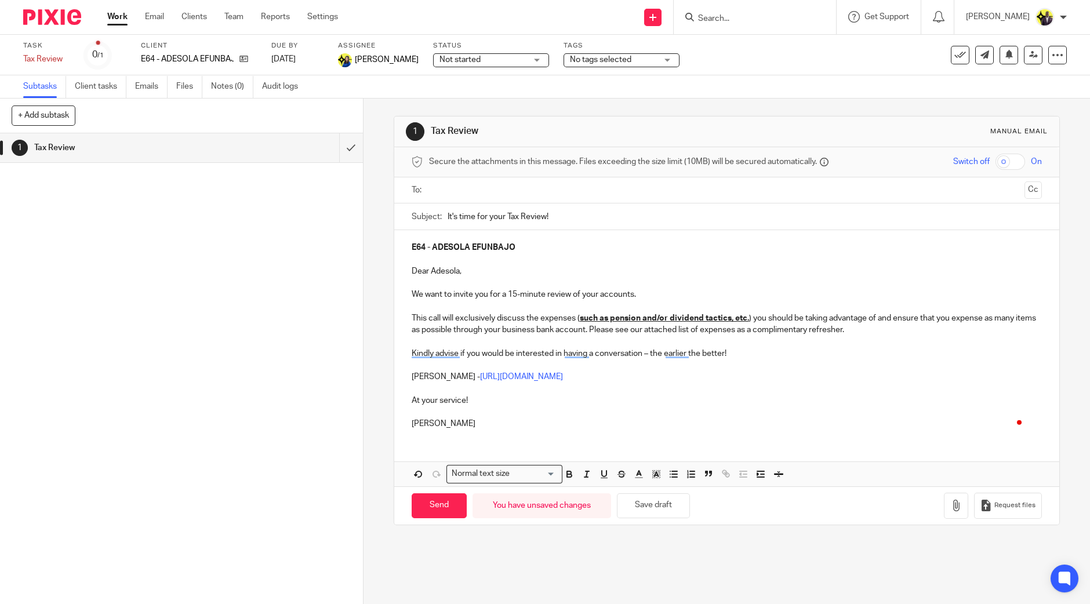
click at [488, 185] on input "text" at bounding box center [726, 190] width 587 height 13
click at [431, 509] on input "Send" at bounding box center [439, 508] width 55 height 25
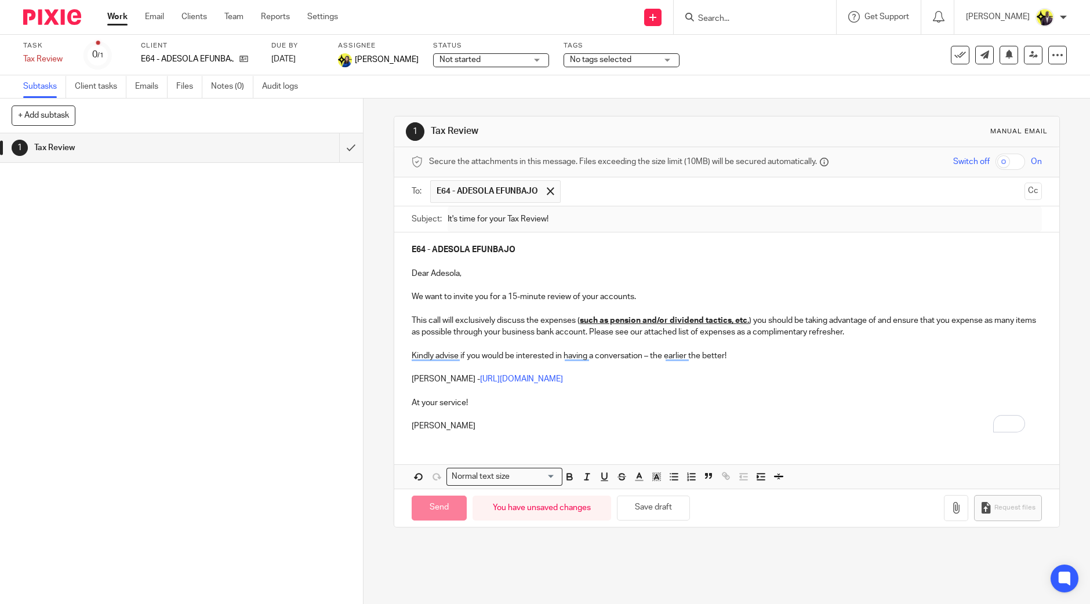
type input "Sent"
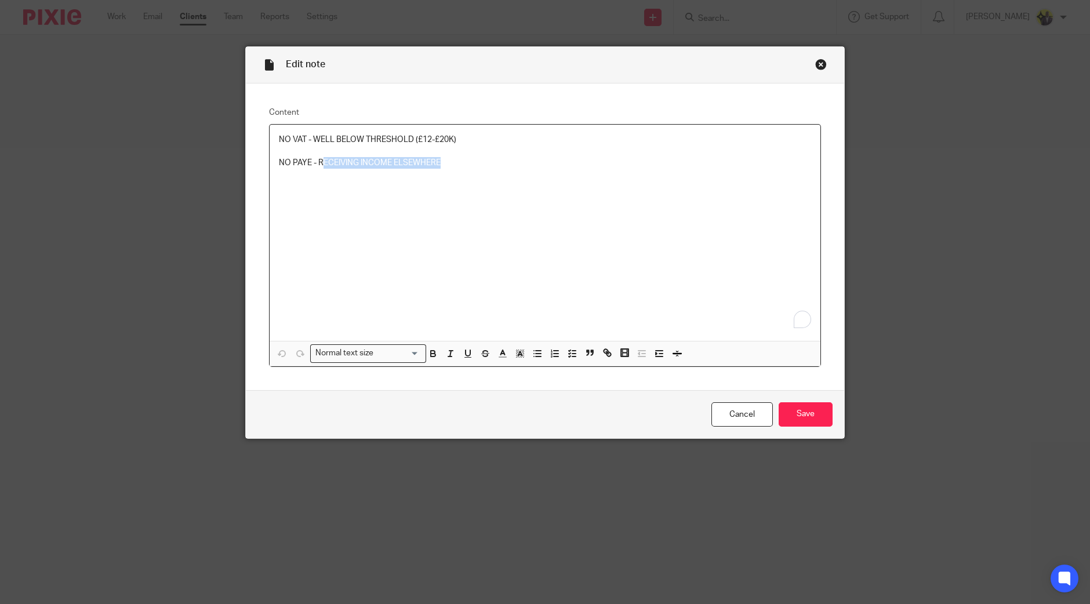
drag, startPoint x: 427, startPoint y: 161, endPoint x: 315, endPoint y: 161, distance: 111.9
click at [315, 161] on p "NO PAYE - RECEIVING INCOME ELSEWHERE" at bounding box center [545, 163] width 532 height 12
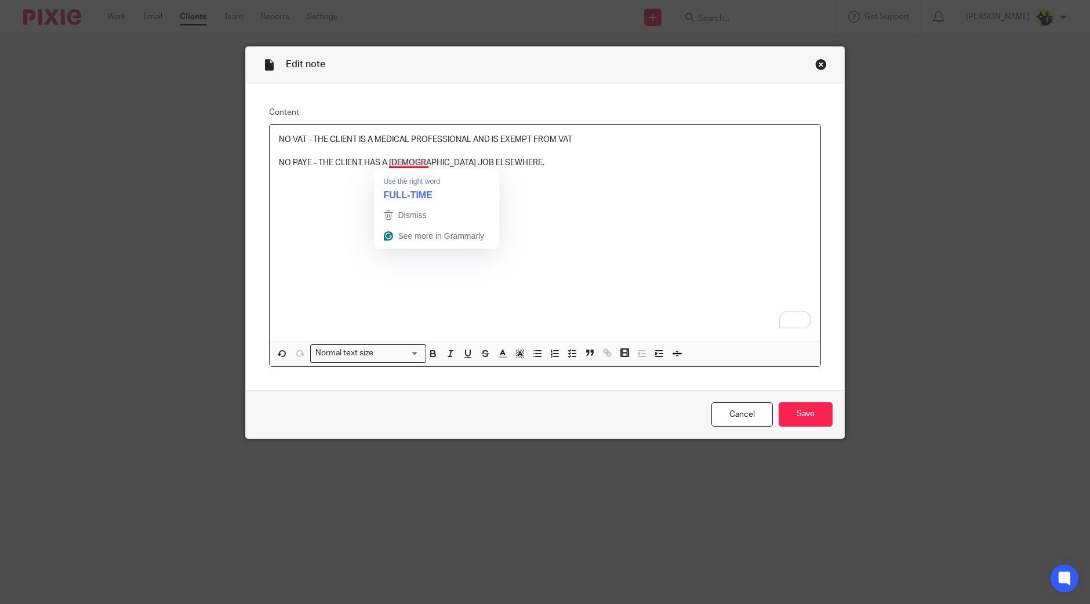
click at [403, 165] on p "NO PAYE - THE CLIENT HAS A [DEMOGRAPHIC_DATA] JOB ELSEWHERE." at bounding box center [545, 163] width 532 height 12
click at [799, 413] on input "Save" at bounding box center [805, 414] width 54 height 25
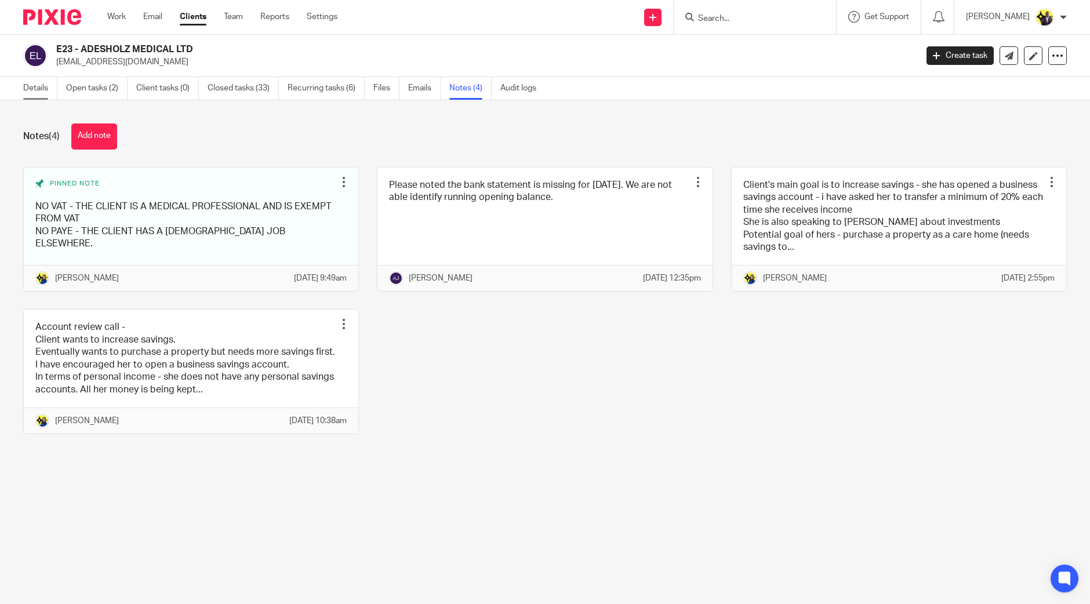
drag, startPoint x: 27, startPoint y: 82, endPoint x: 32, endPoint y: 89, distance: 8.7
click at [27, 82] on link "Details" at bounding box center [40, 88] width 34 height 23
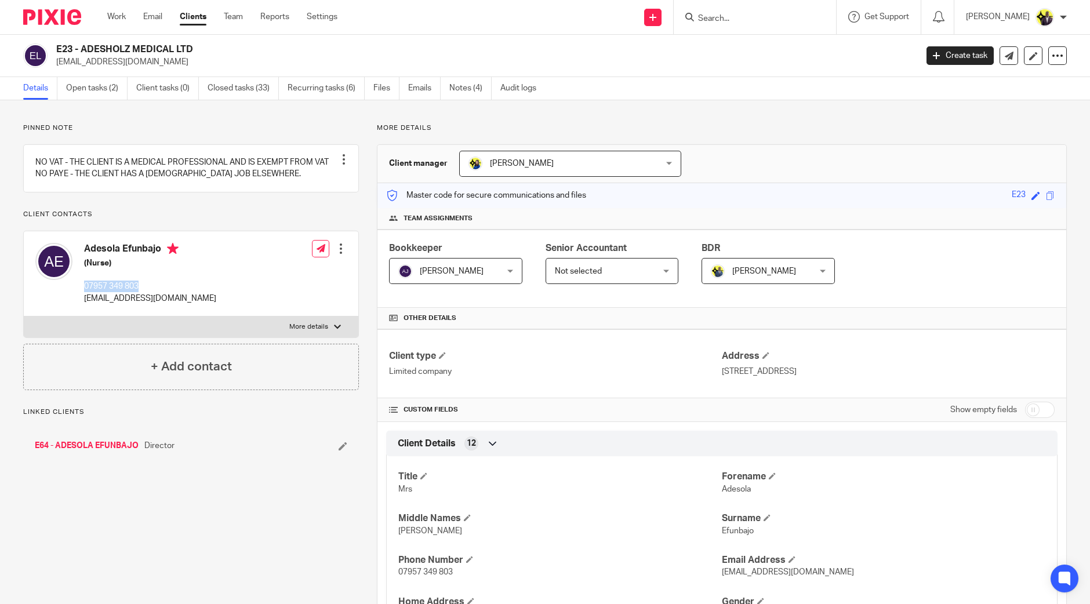
drag, startPoint x: 138, startPoint y: 298, endPoint x: 84, endPoint y: 296, distance: 53.9
click at [84, 292] on p "07957 349 803" at bounding box center [150, 287] width 132 height 12
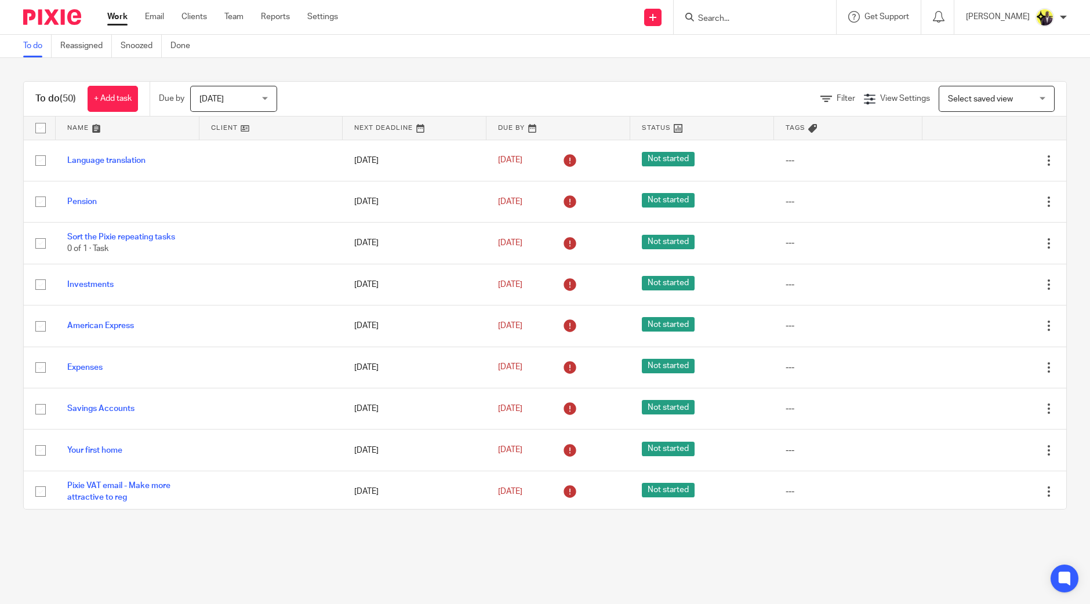
click at [747, 19] on input "Search" at bounding box center [749, 19] width 104 height 10
type input "LJ SCRU"
click at [788, 45] on link at bounding box center [792, 50] width 196 height 27
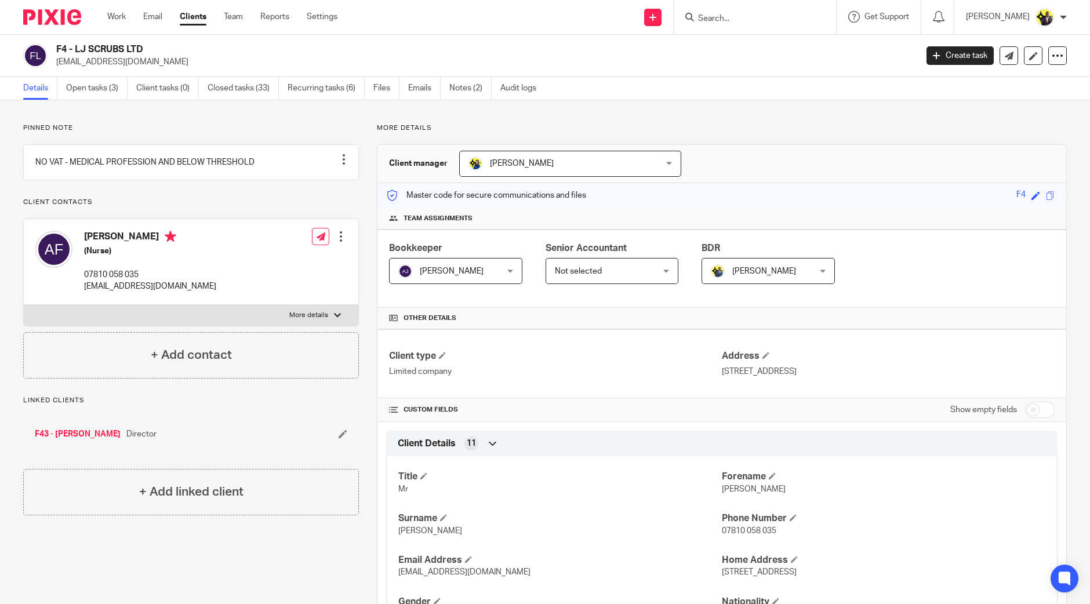
drag, startPoint x: 744, startPoint y: 10, endPoint x: 745, endPoint y: 21, distance: 11.1
click at [744, 13] on form at bounding box center [758, 17] width 123 height 14
click at [746, 23] on input "Search" at bounding box center [749, 19] width 104 height 10
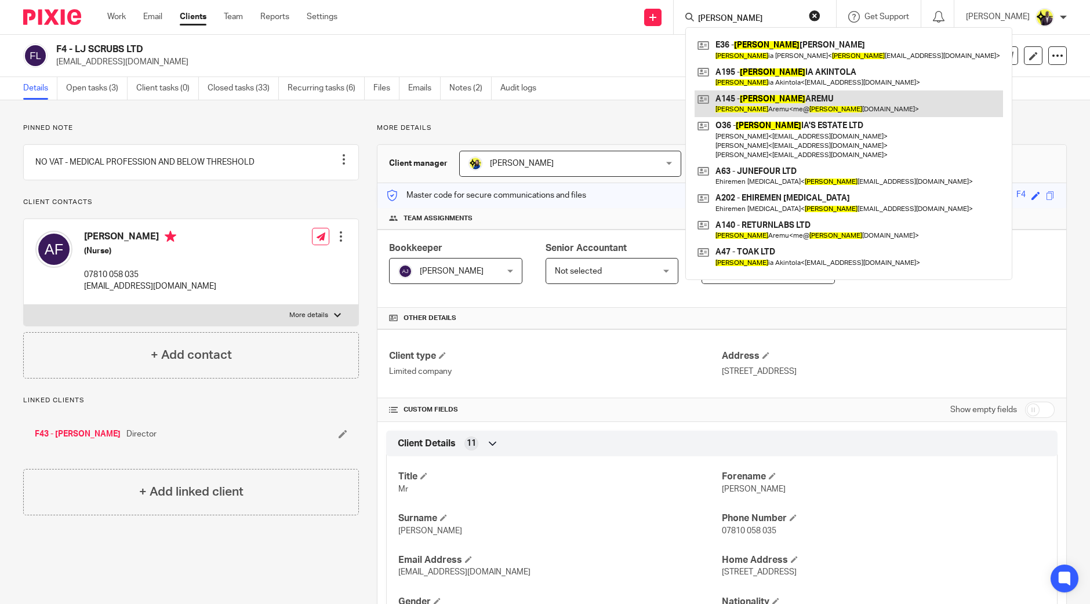
type input "VICTOR"
click at [816, 104] on link at bounding box center [848, 103] width 308 height 27
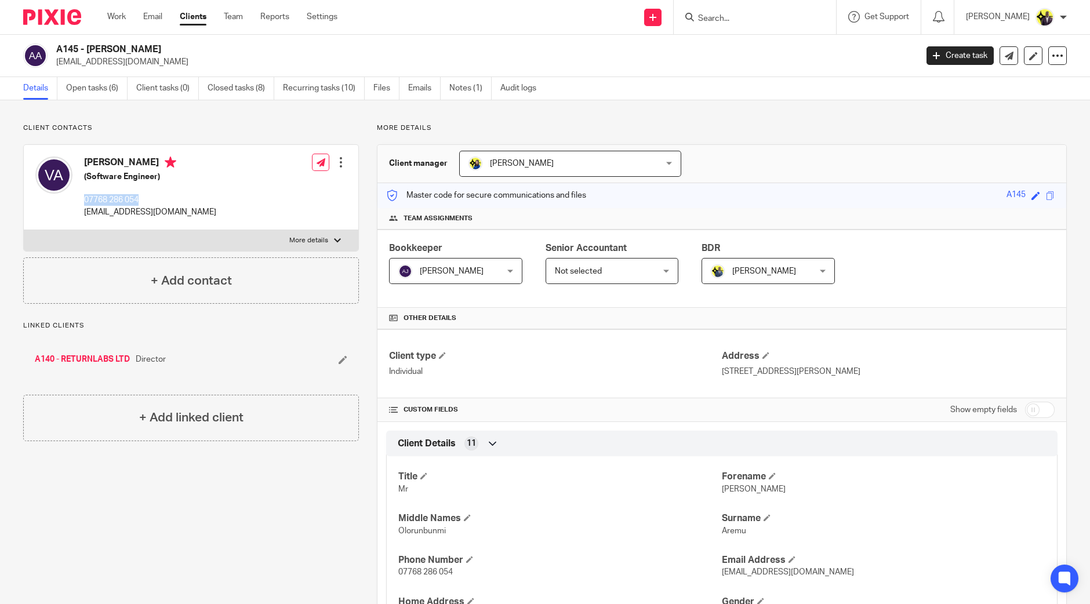
drag, startPoint x: 142, startPoint y: 197, endPoint x: 78, endPoint y: 189, distance: 64.3
click at [78, 189] on div "[PERSON_NAME] (Software Engineer) 07768 286 054 [EMAIL_ADDRESS][DOMAIN_NAME]" at bounding box center [125, 187] width 181 height 73
copy p "07768 286 054"
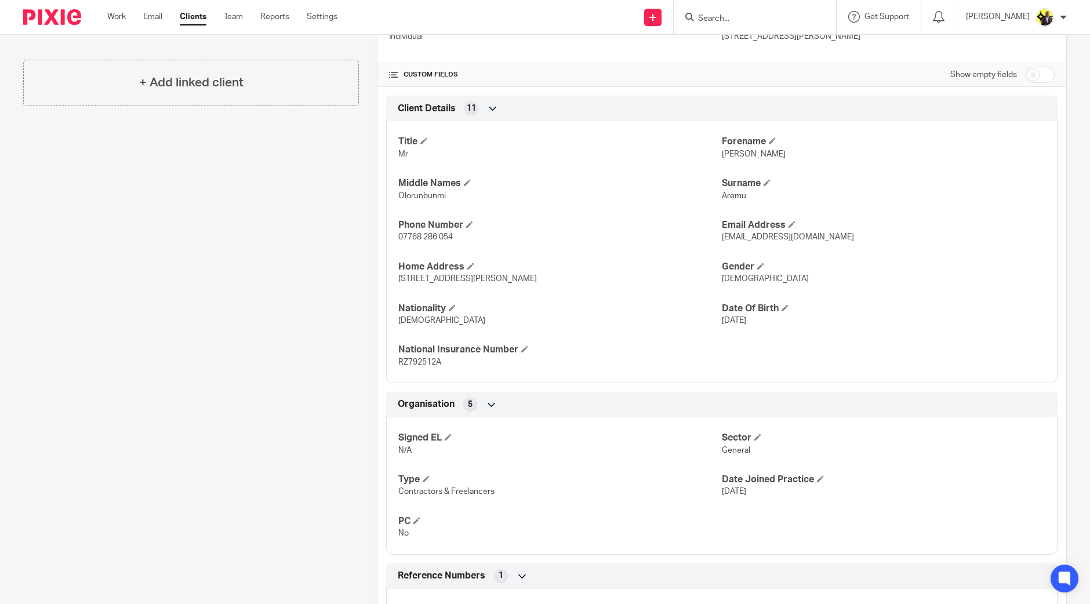
scroll to position [362, 0]
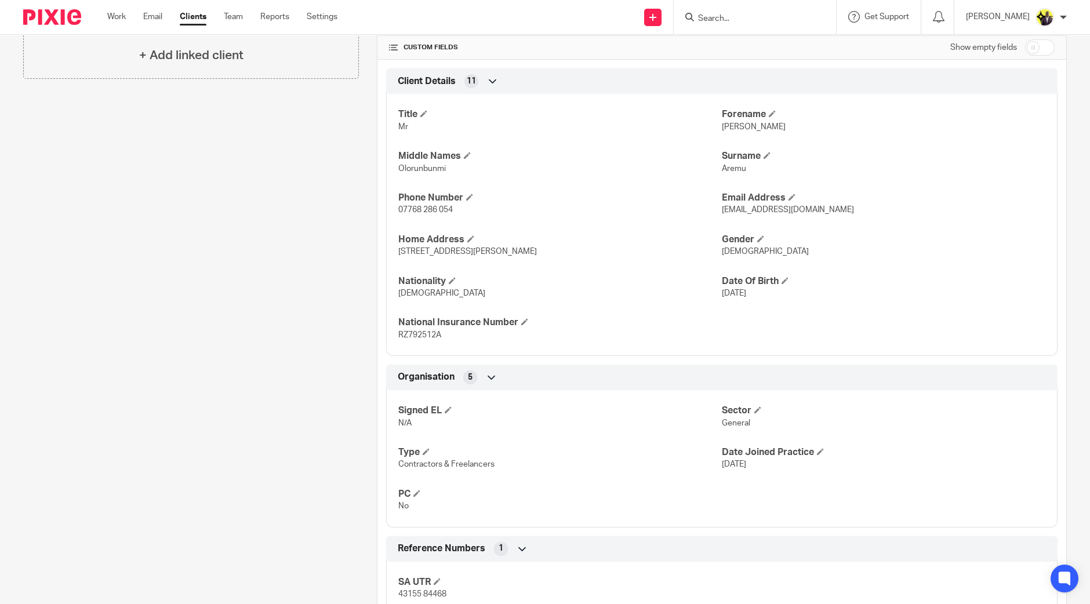
click at [1035, 45] on input "checkbox" at bounding box center [1040, 47] width 30 height 16
checkbox input "true"
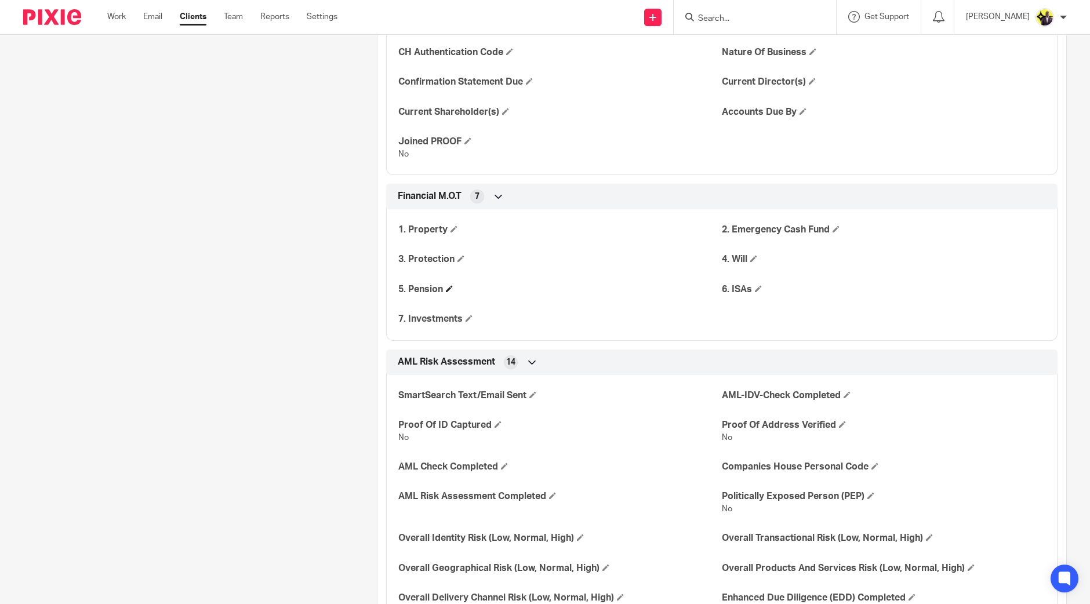
scroll to position [1377, 0]
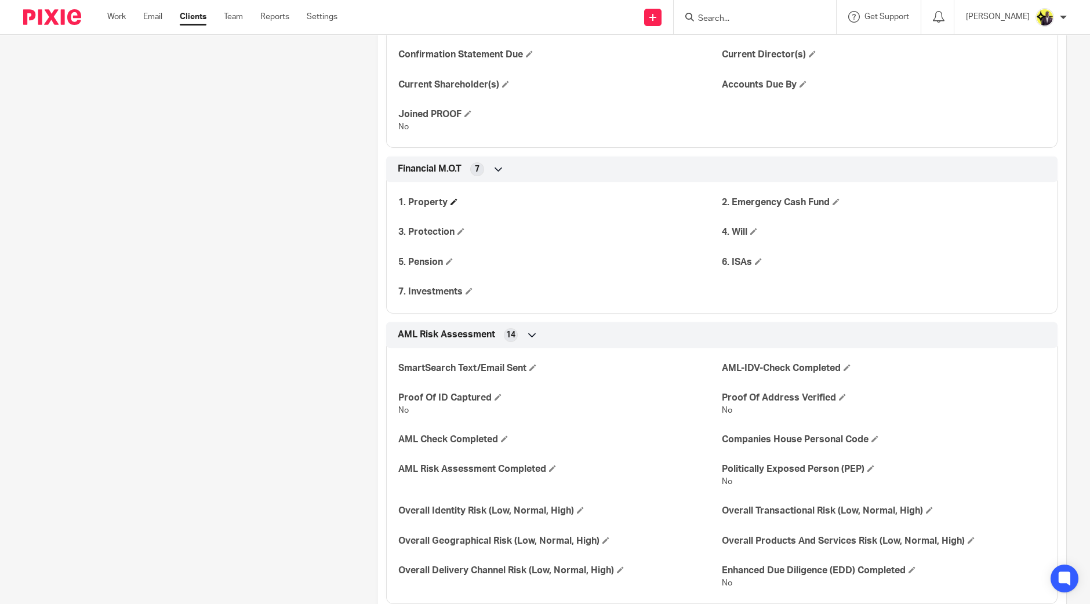
click at [452, 199] on span at bounding box center [453, 201] width 7 height 7
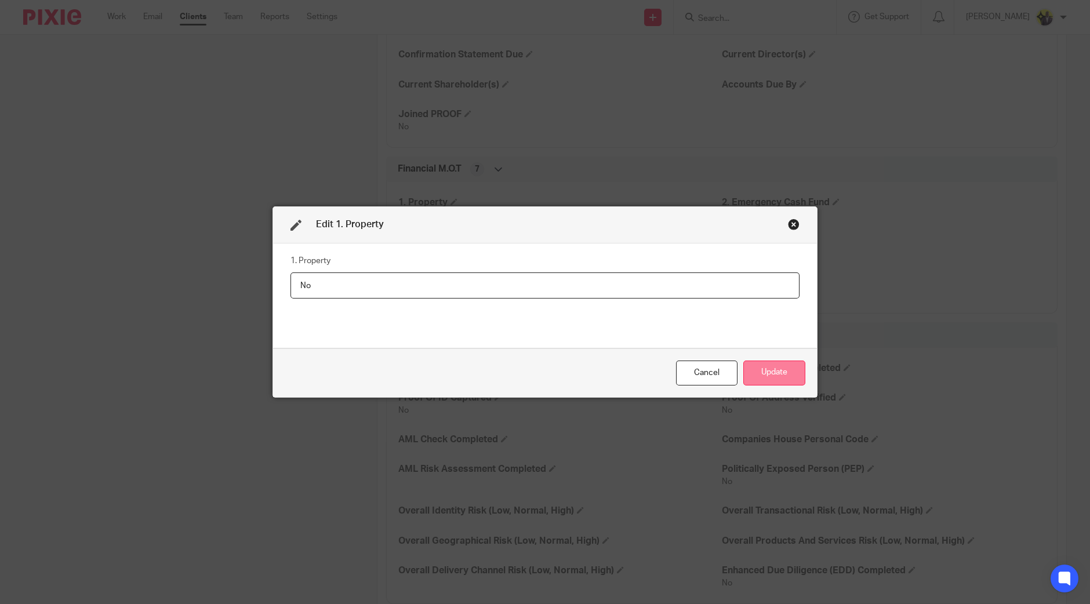
type input "No"
click at [774, 365] on button "Update" at bounding box center [774, 373] width 62 height 25
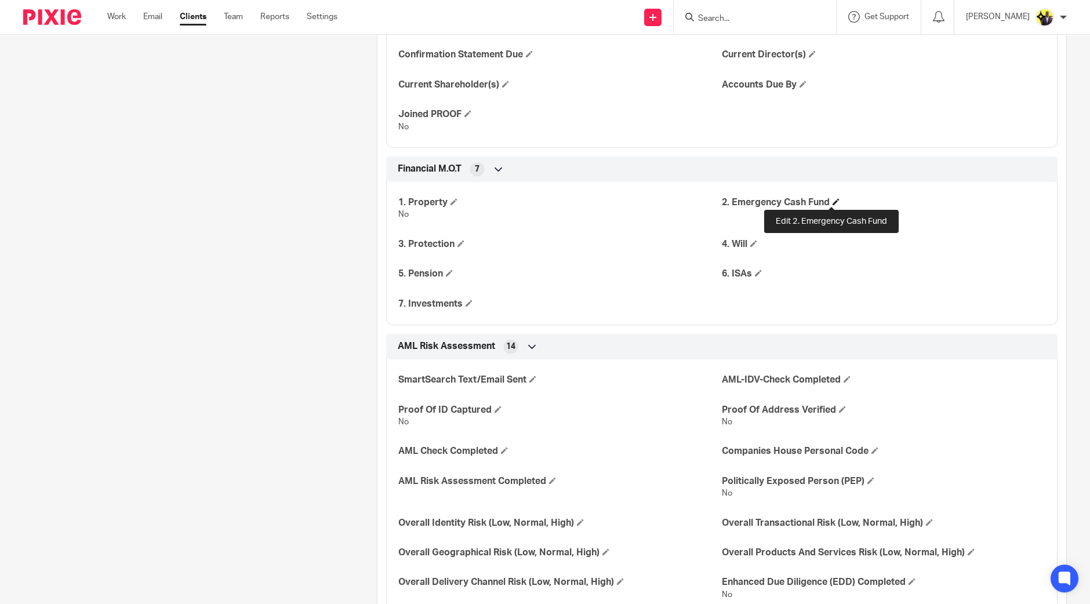
click at [832, 198] on span at bounding box center [835, 201] width 7 height 7
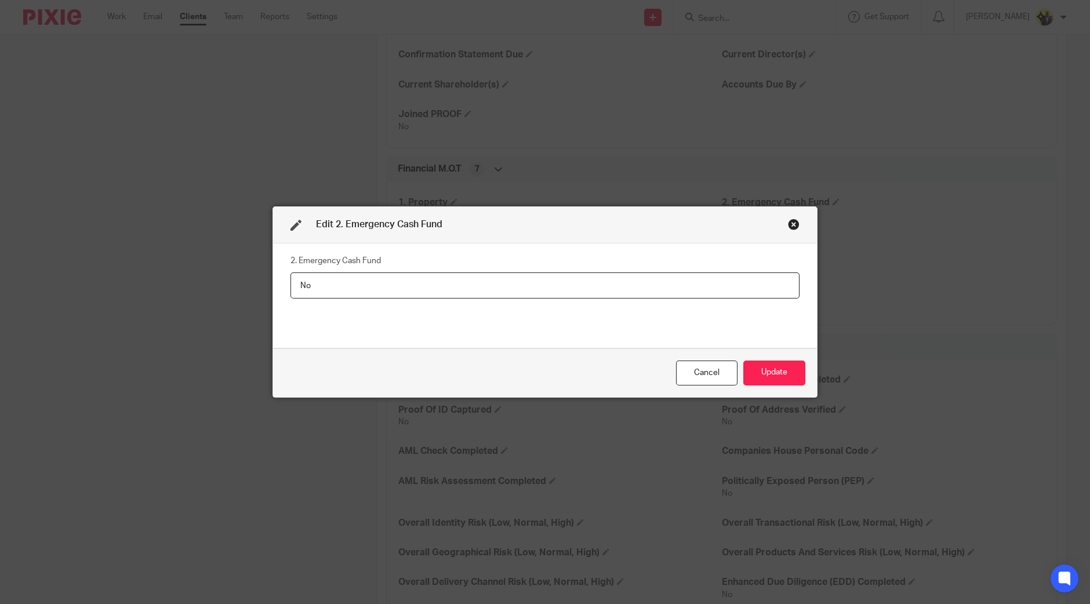
type input "N"
type input "Yes"
click at [762, 369] on button "Update" at bounding box center [774, 373] width 62 height 25
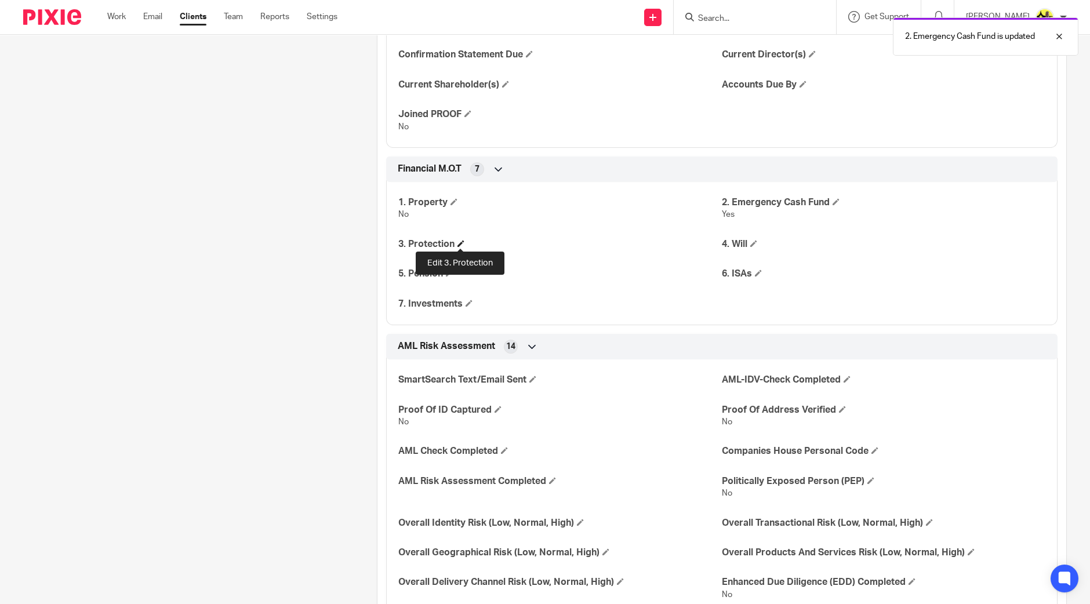
click at [458, 243] on span at bounding box center [460, 243] width 7 height 7
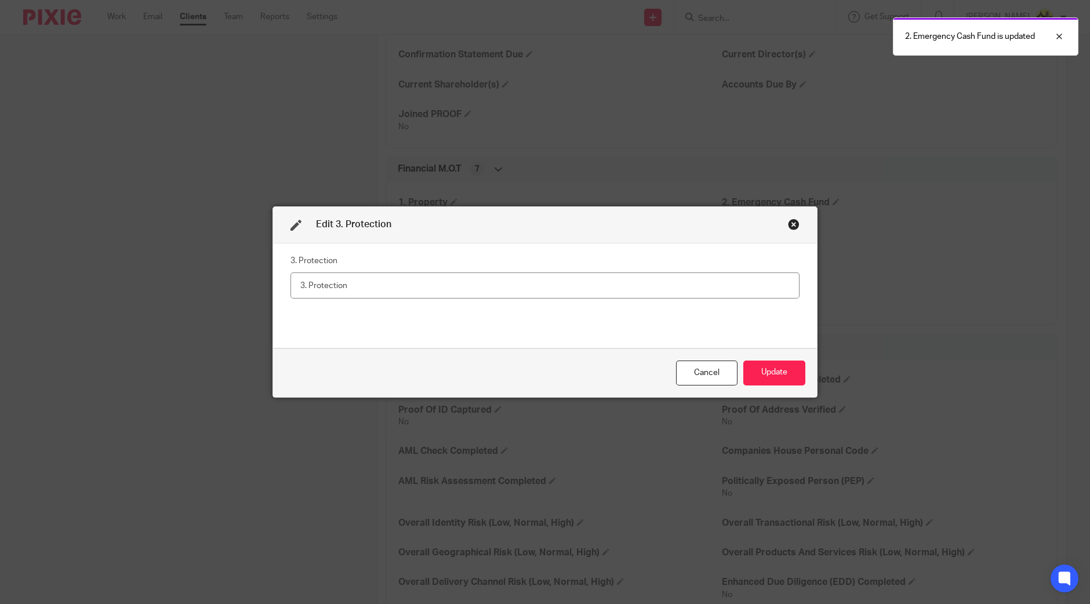
click at [409, 295] on input "text" at bounding box center [544, 285] width 509 height 26
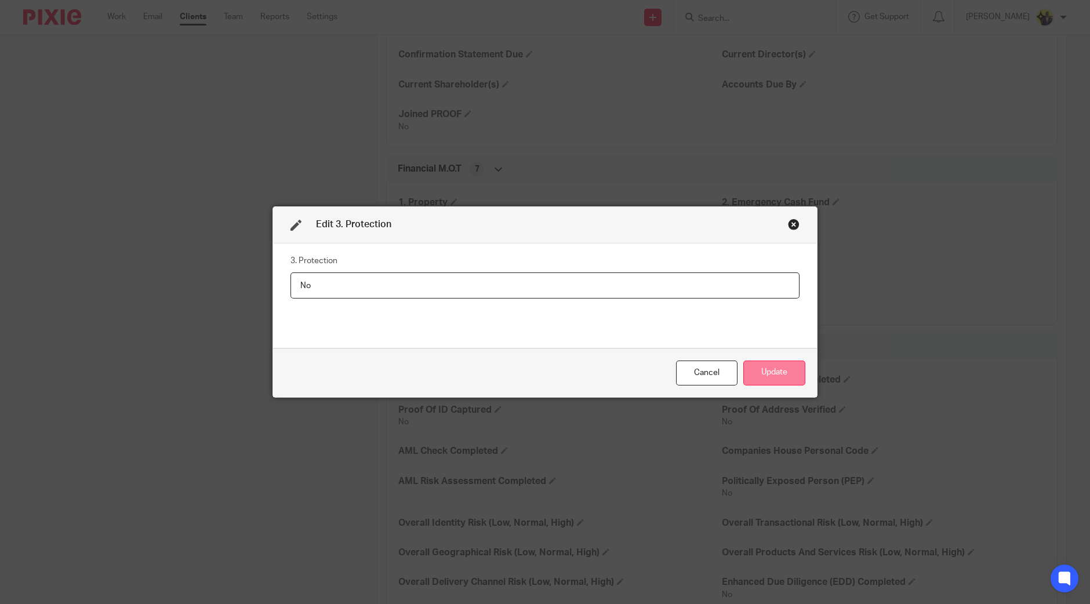
type input "No"
click at [784, 370] on button "Update" at bounding box center [774, 373] width 62 height 25
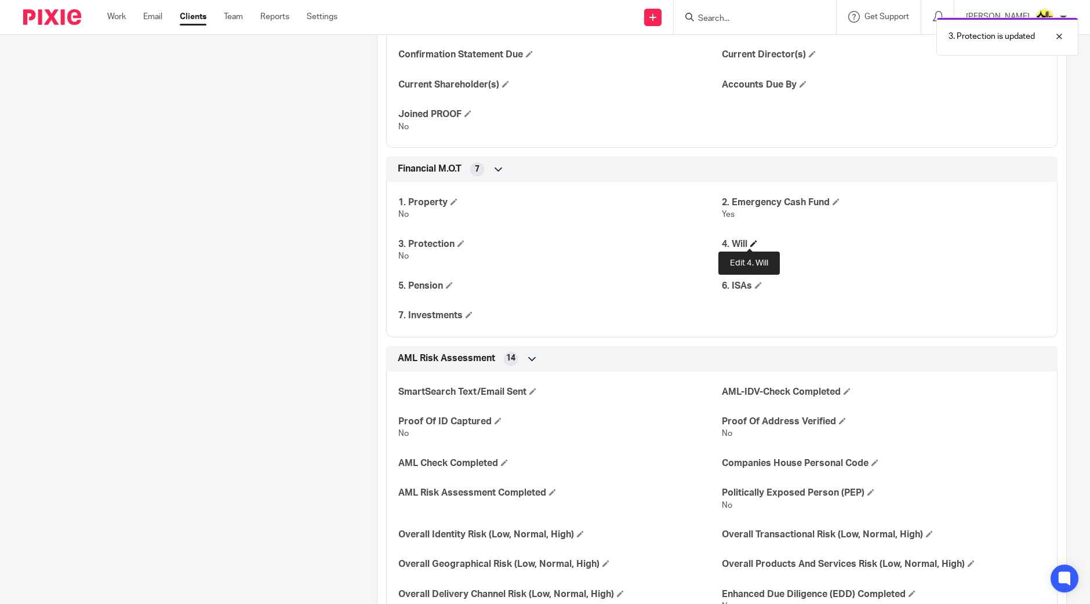
click at [750, 243] on span at bounding box center [753, 243] width 7 height 7
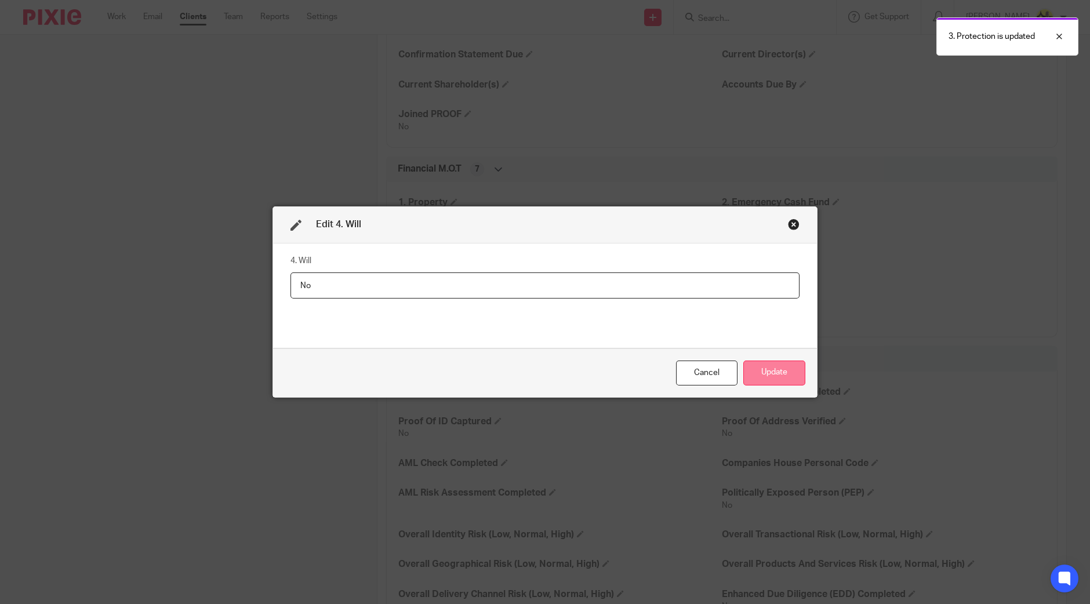
type input "No"
drag, startPoint x: 777, startPoint y: 365, endPoint x: 771, endPoint y: 365, distance: 5.8
click at [777, 365] on button "Update" at bounding box center [774, 373] width 62 height 25
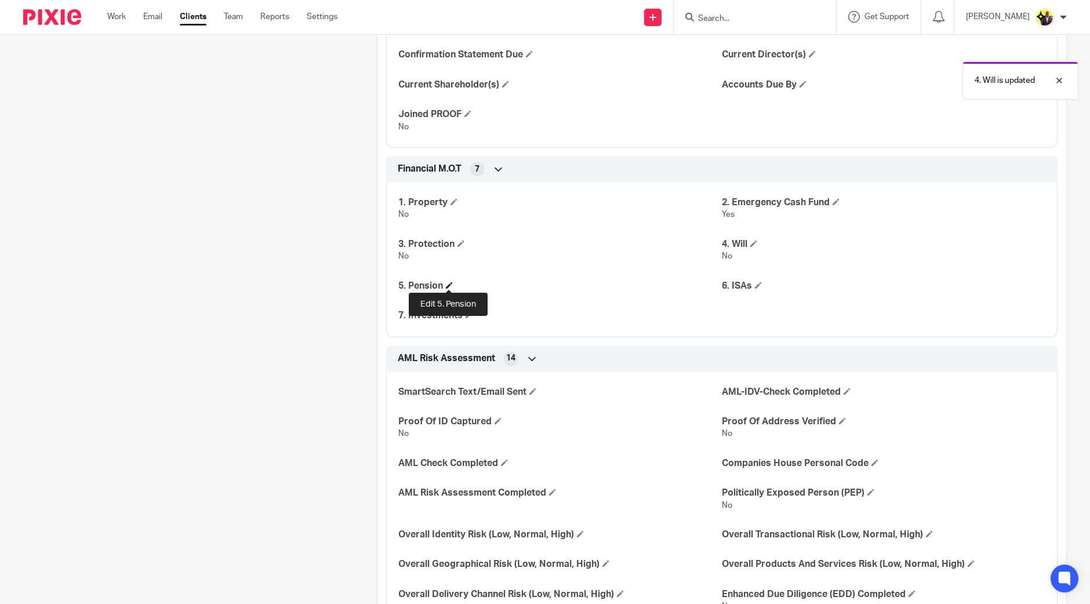
click at [446, 282] on span at bounding box center [449, 285] width 7 height 7
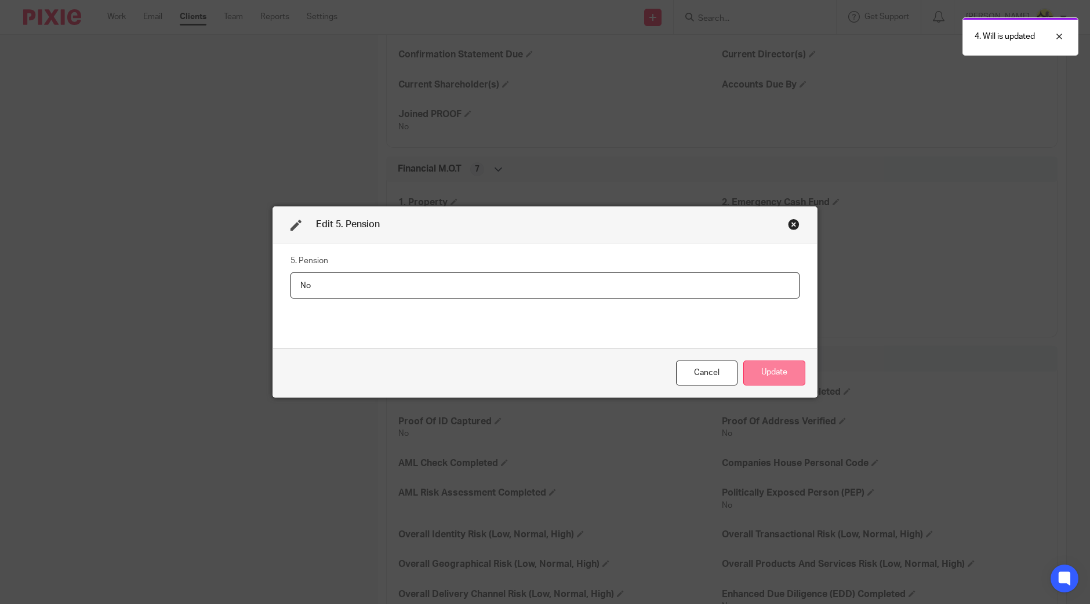
type input "No"
click at [769, 375] on button "Update" at bounding box center [774, 373] width 62 height 25
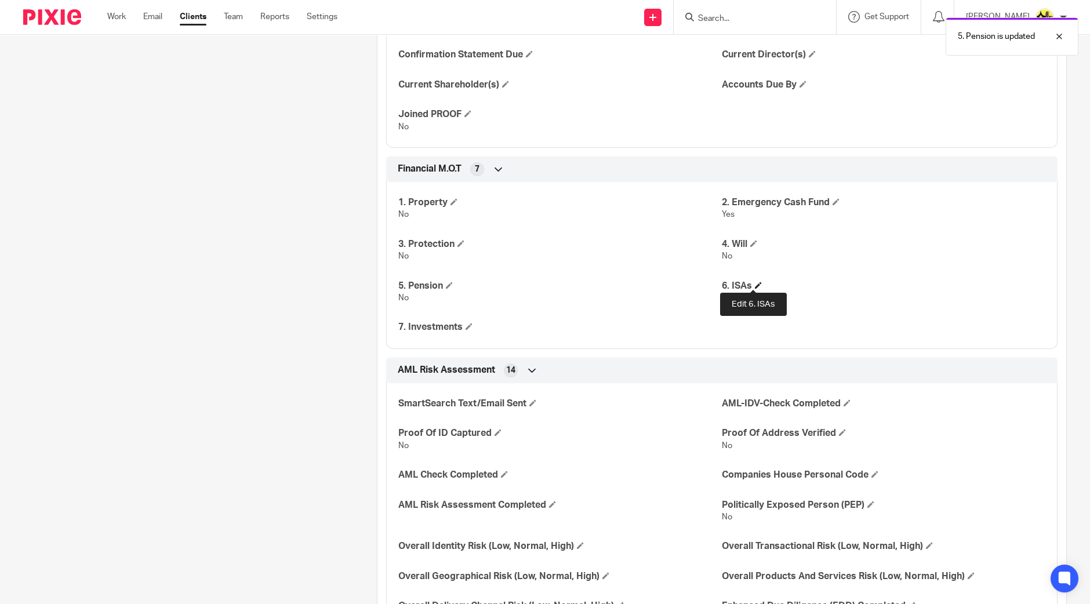
click at [755, 283] on span at bounding box center [758, 285] width 7 height 7
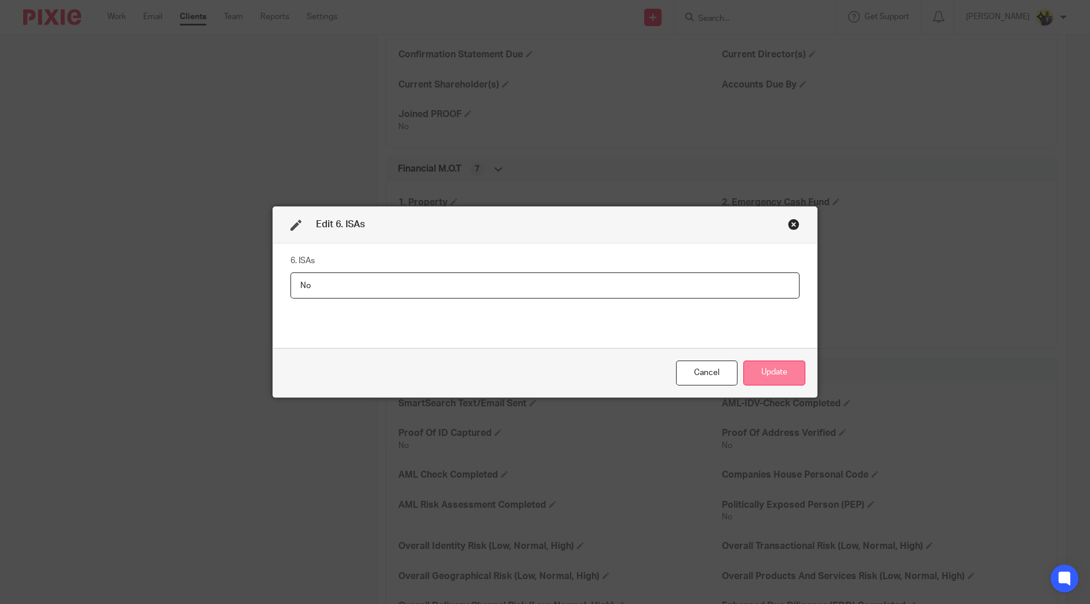
type input "No"
click at [771, 373] on button "Update" at bounding box center [774, 373] width 62 height 25
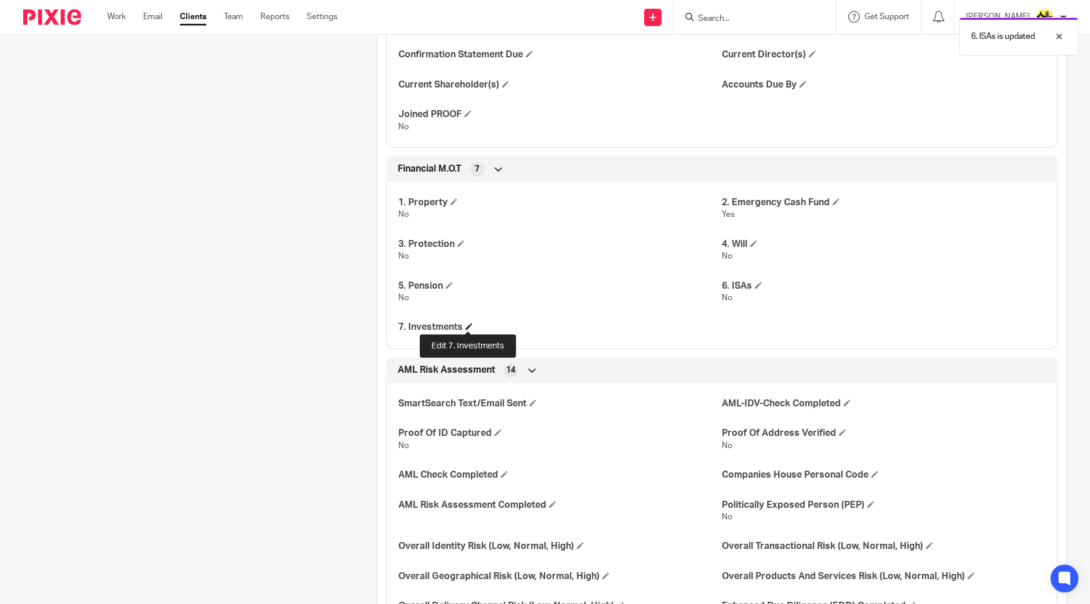
click at [469, 326] on span at bounding box center [468, 326] width 7 height 7
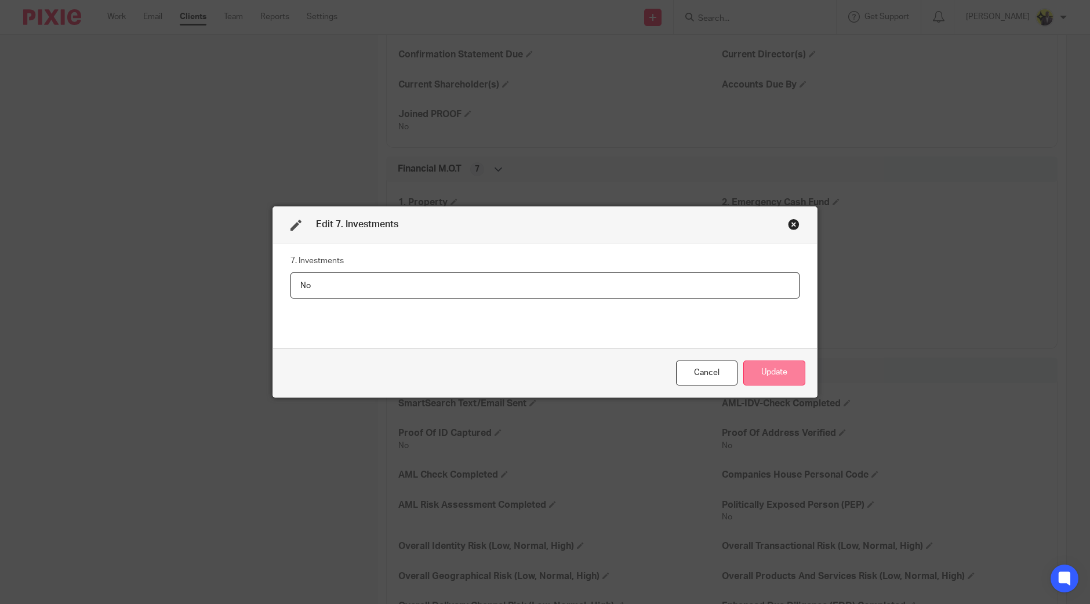
type input "No"
click at [787, 372] on button "Update" at bounding box center [774, 373] width 62 height 25
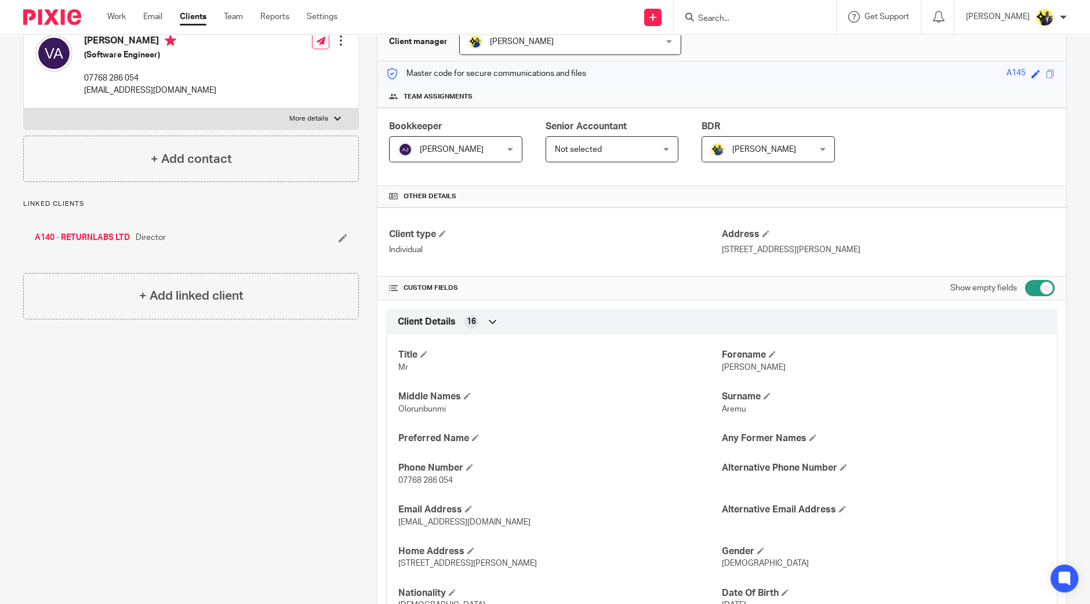
scroll to position [0, 0]
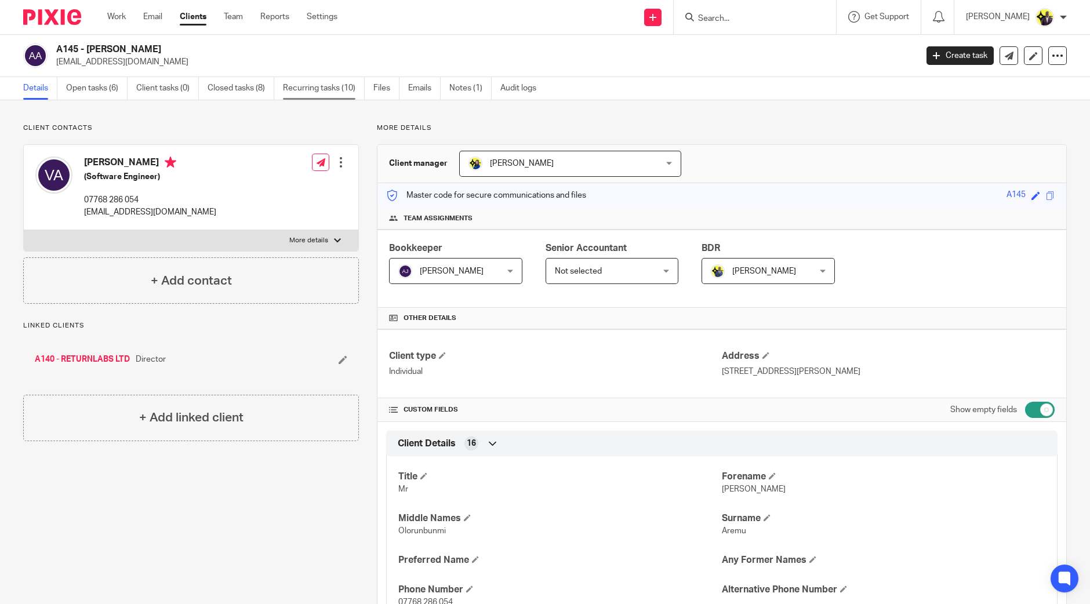
click at [318, 85] on link "Recurring tasks (10)" at bounding box center [324, 88] width 82 height 23
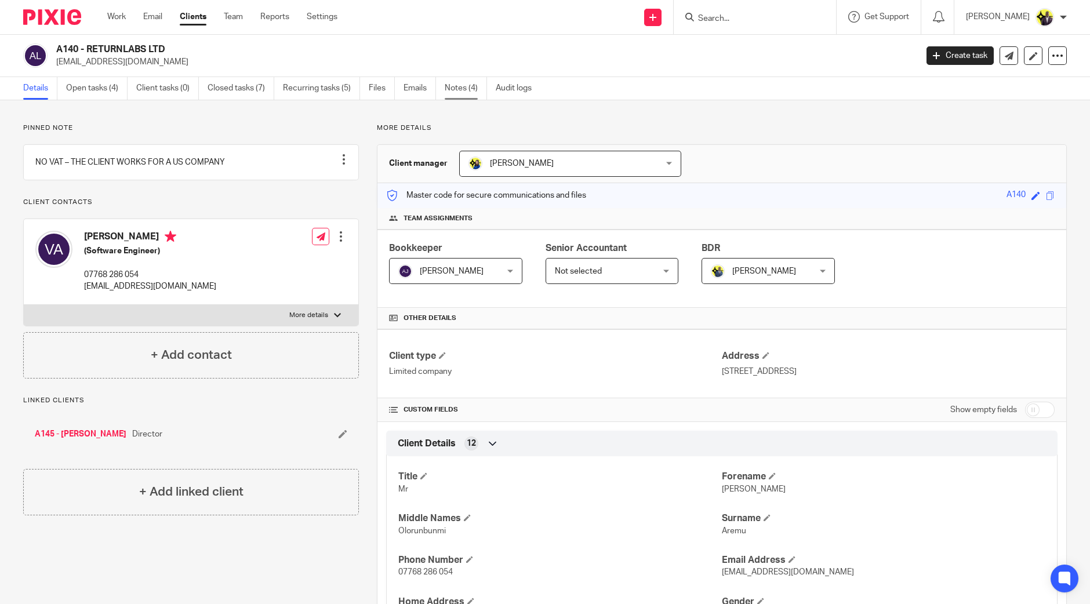
click at [455, 86] on link "Notes (4)" at bounding box center [466, 88] width 42 height 23
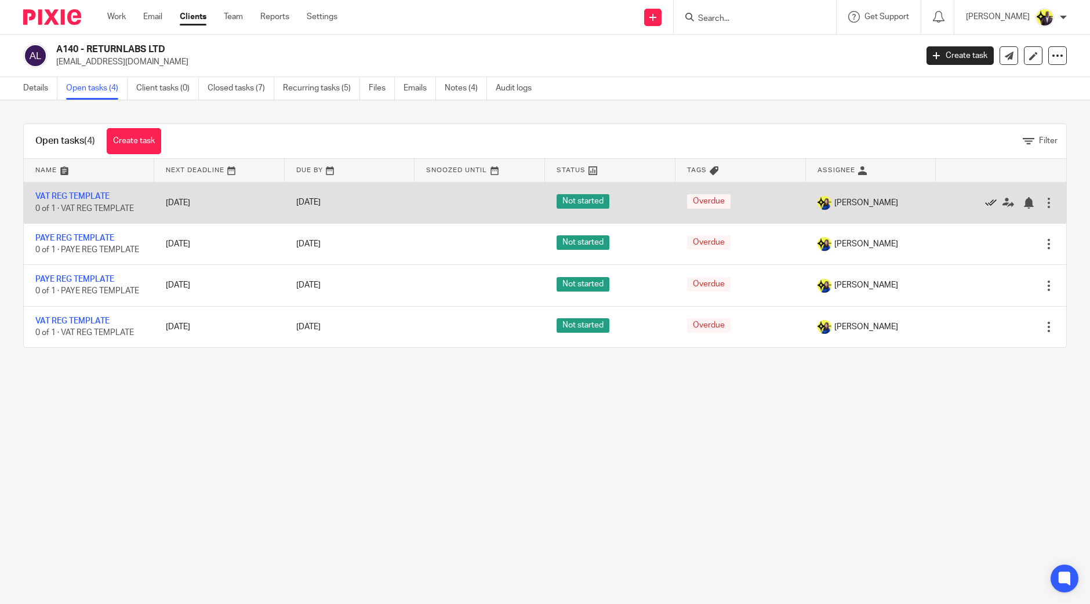
click at [985, 200] on icon at bounding box center [991, 203] width 12 height 12
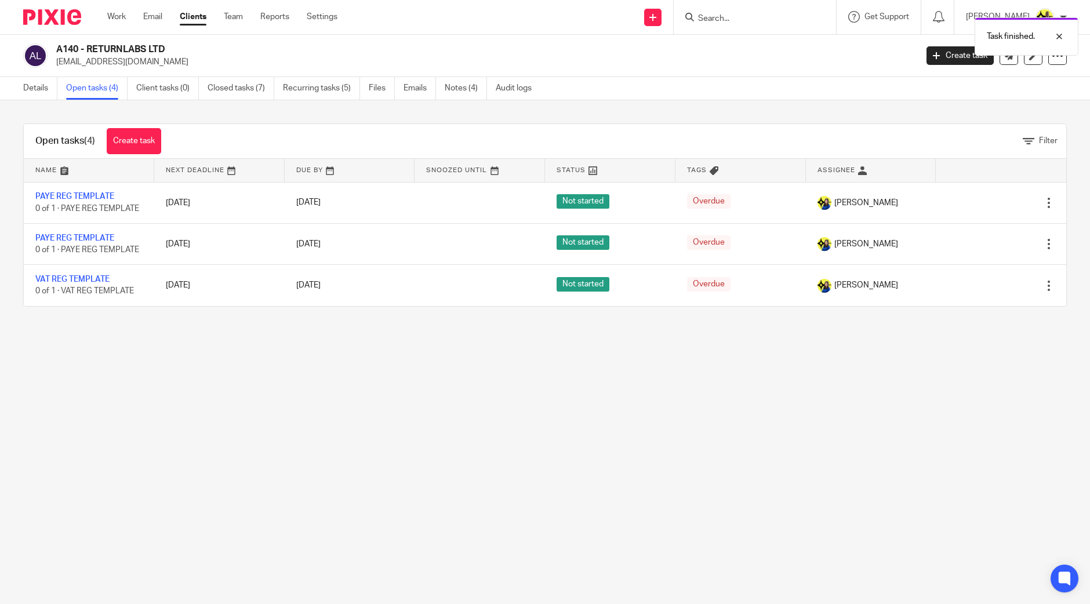
click at [985, 200] on icon at bounding box center [991, 203] width 12 height 12
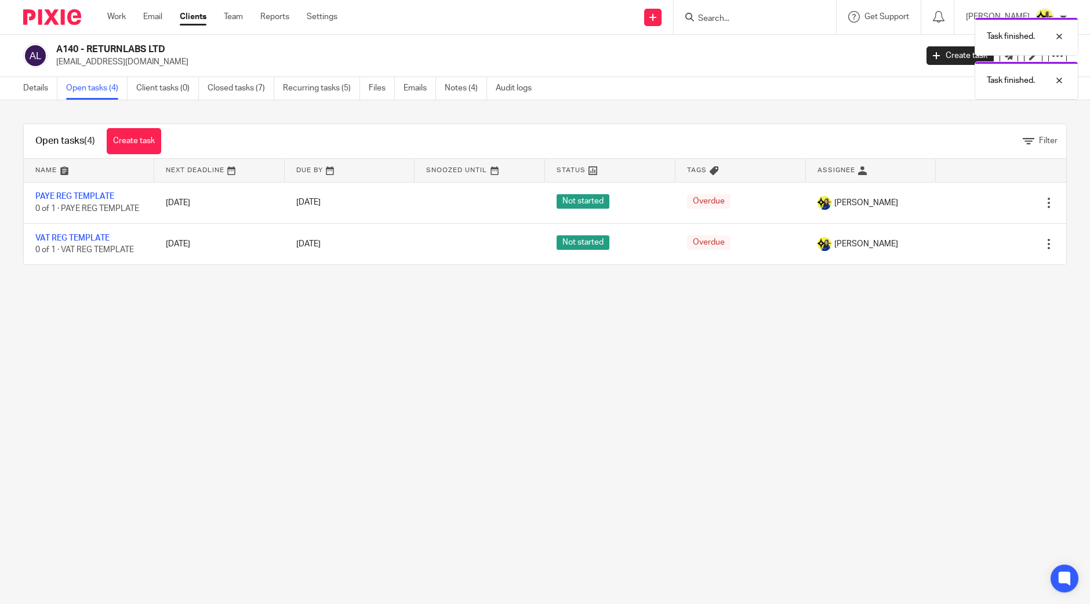
click at [612, 362] on main "A140 - RETURNLABS LTD me@victorare.mu Create task Update from Companies House E…" at bounding box center [545, 302] width 1090 height 604
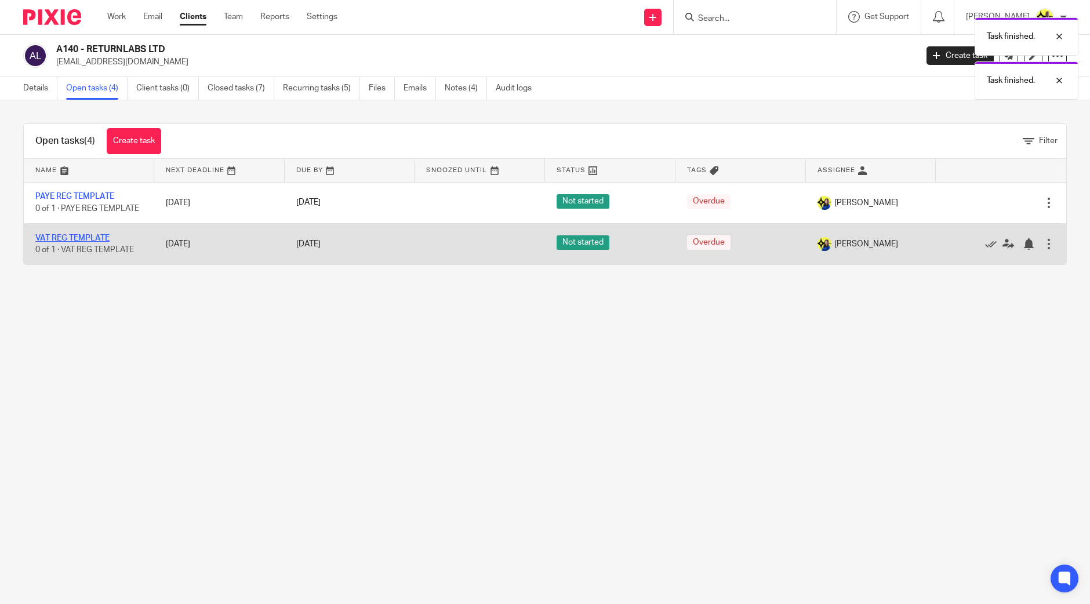
click at [75, 238] on link "VAT REG TEMPLATE" at bounding box center [72, 238] width 74 height 8
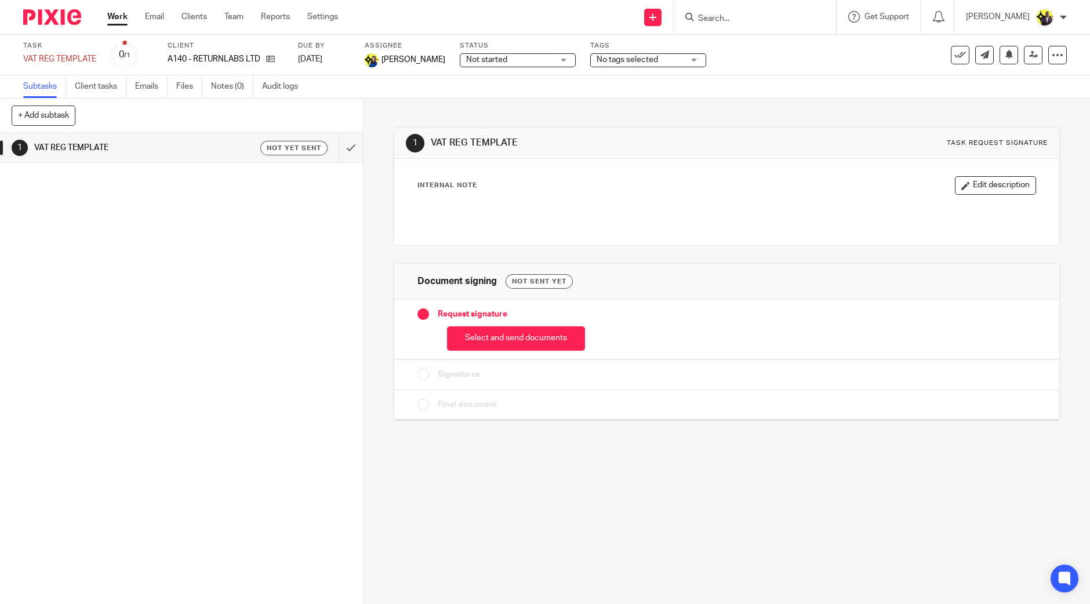
click at [596, 54] on span "No tags selected" at bounding box center [639, 60] width 87 height 12
click at [604, 79] on span "HIGH IMPORTANCE" at bounding box center [618, 79] width 72 height 8
checkbox input "true"
click at [849, 72] on div "Task VAT REG TEMPLATE Save VAT REG TEMPLATE 0 /1 Client A140 - RETURNLABS LTD D…" at bounding box center [545, 55] width 1090 height 41
click at [602, 57] on span "No tags selected" at bounding box center [632, 60] width 61 height 8
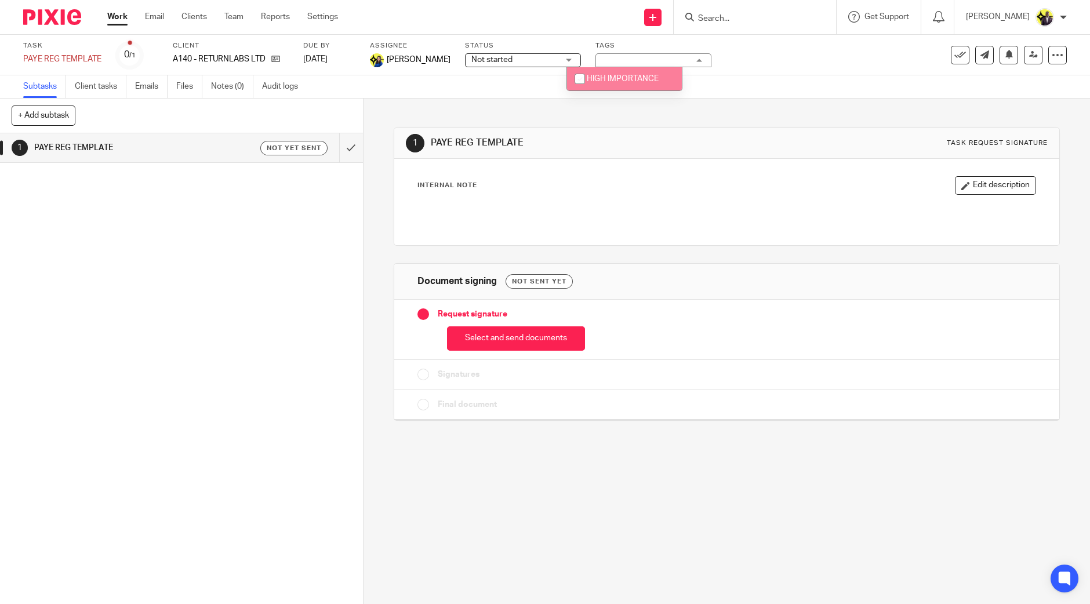
click at [600, 76] on span "HIGH IMPORTANCE" at bounding box center [623, 79] width 72 height 8
checkbox input "true"
drag, startPoint x: 797, startPoint y: 61, endPoint x: 791, endPoint y: 63, distance: 6.1
click at [797, 61] on div "Task PAYE REG TEMPLATE Save PAYE REG TEMPLATE 0 /1 Client A140 - RETURNLABS LTD…" at bounding box center [457, 55] width 869 height 28
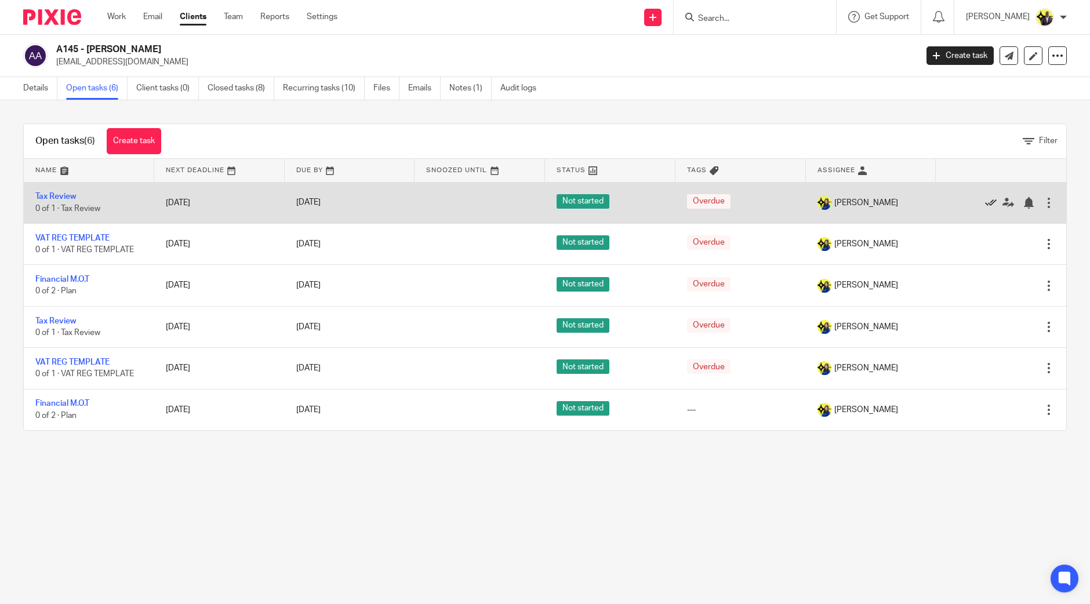
click at [985, 198] on icon at bounding box center [991, 203] width 12 height 12
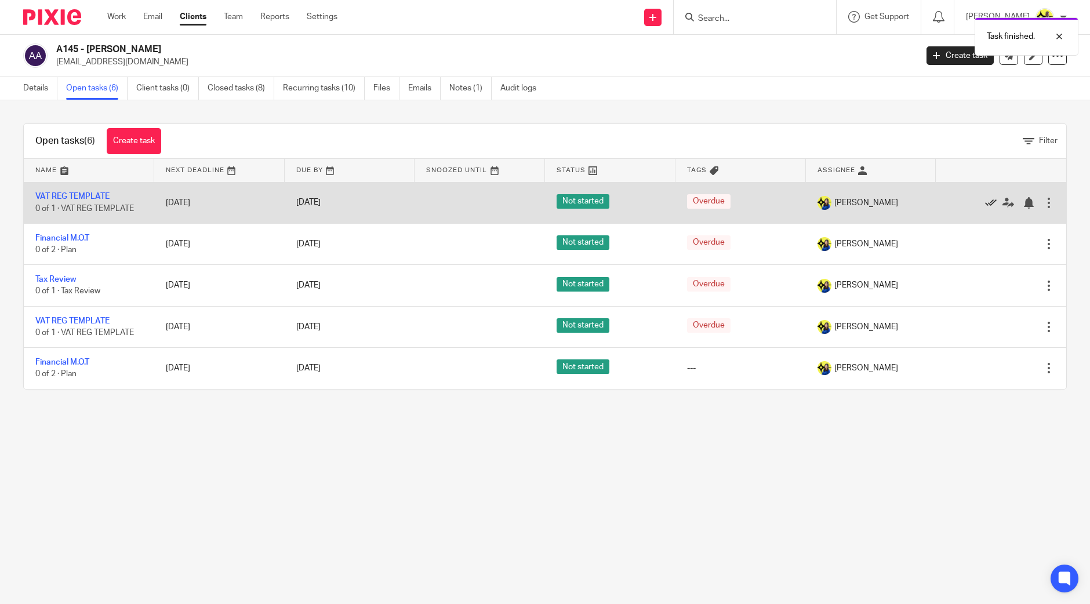
click at [985, 198] on icon at bounding box center [991, 203] width 12 height 12
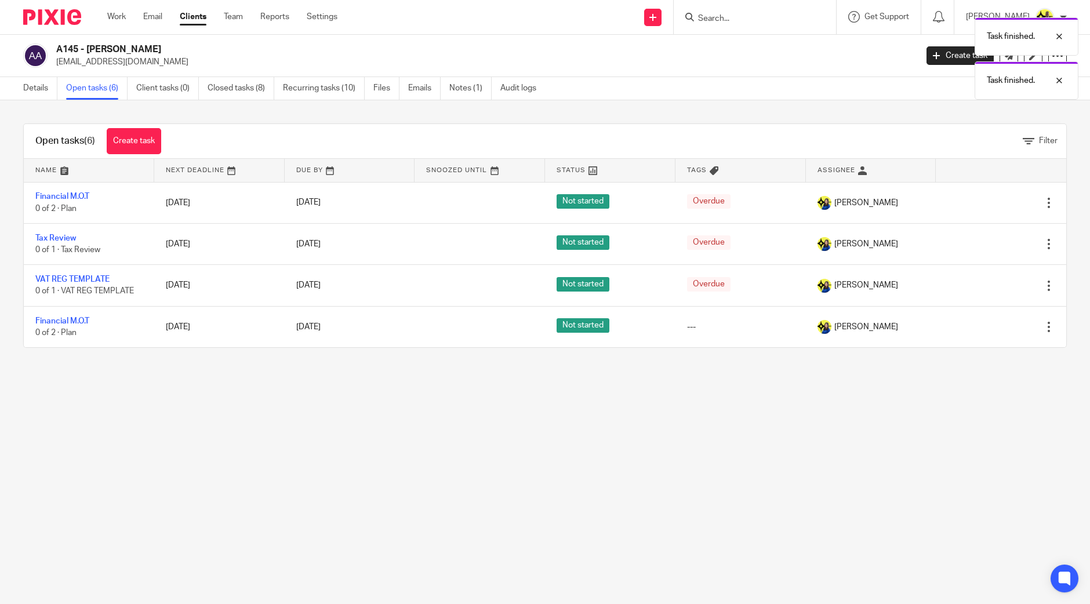
click at [985, 198] on icon at bounding box center [991, 203] width 12 height 12
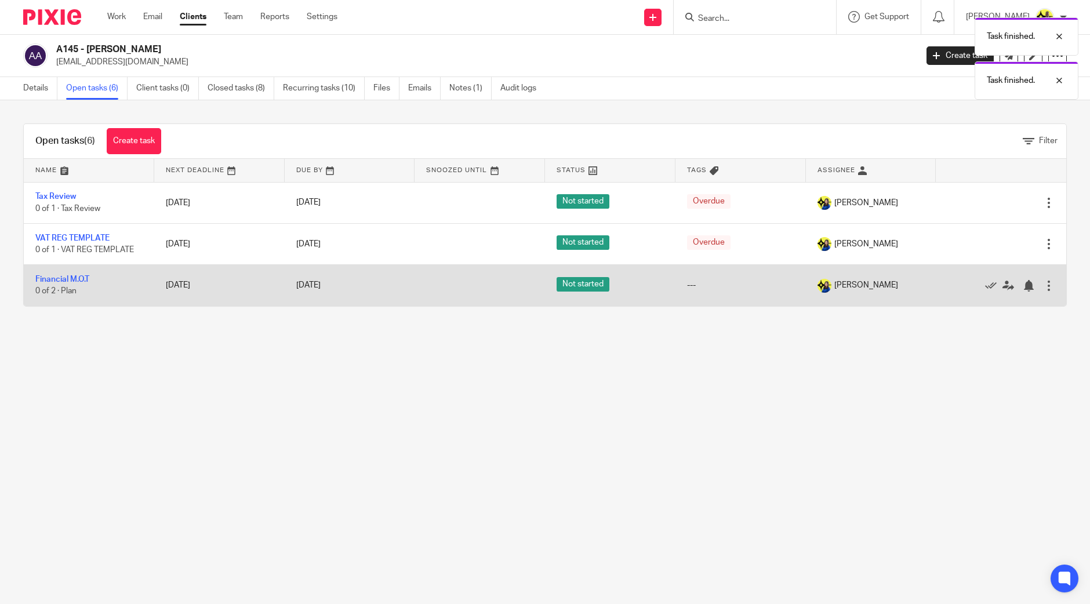
click at [68, 272] on td "Financial M.O.T 0 of 2 · Plan" at bounding box center [89, 285] width 130 height 41
click at [68, 276] on link "Financial M.O.T" at bounding box center [62, 279] width 54 height 8
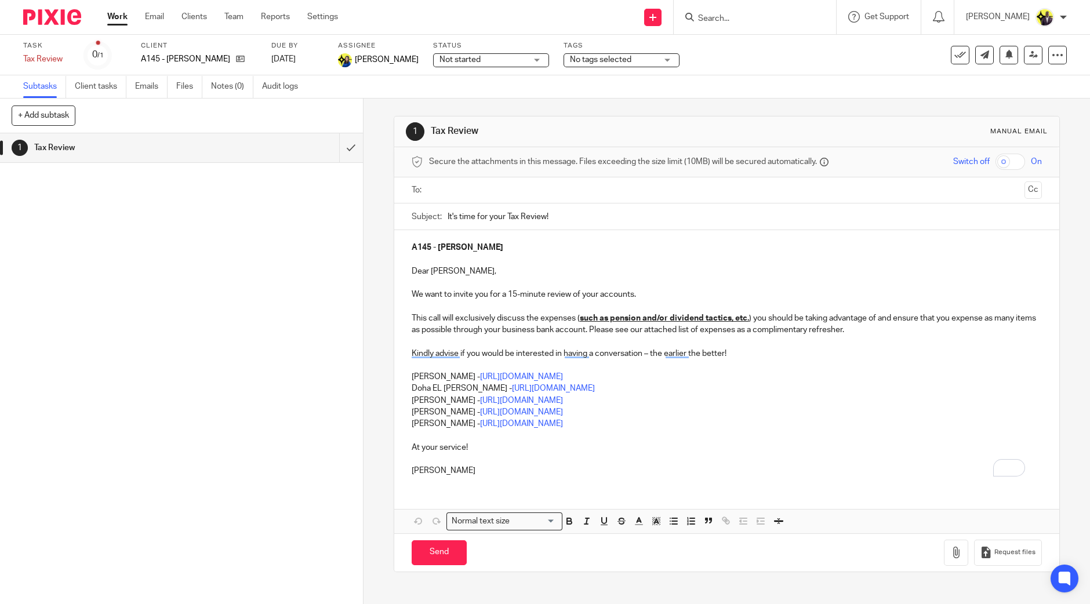
click at [475, 184] on input "text" at bounding box center [726, 190] width 587 height 13
click at [1024, 195] on button "Cc" at bounding box center [1032, 191] width 17 height 17
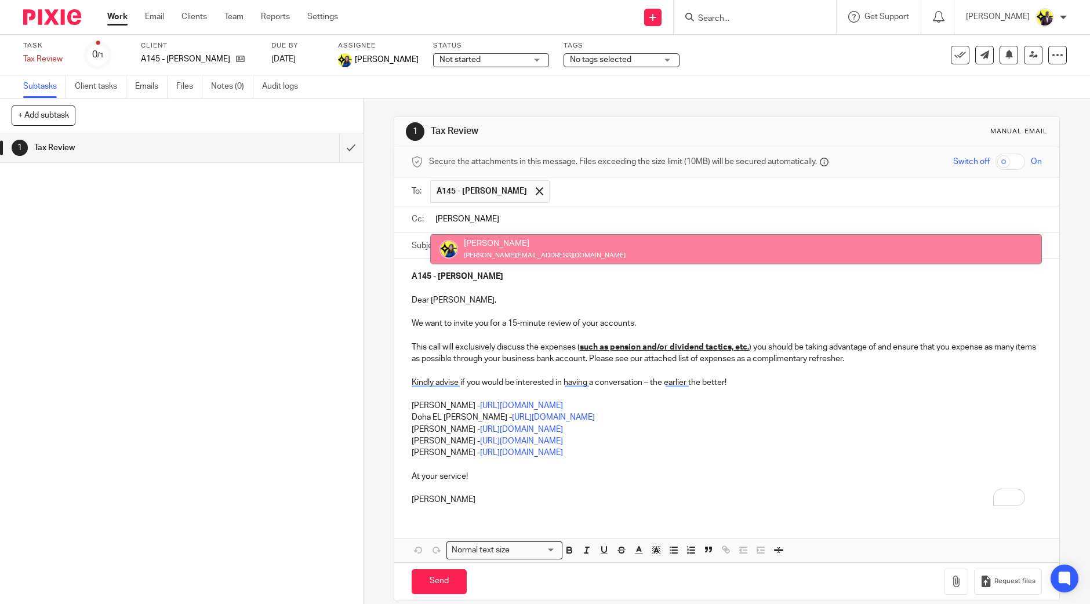
type input "bob"
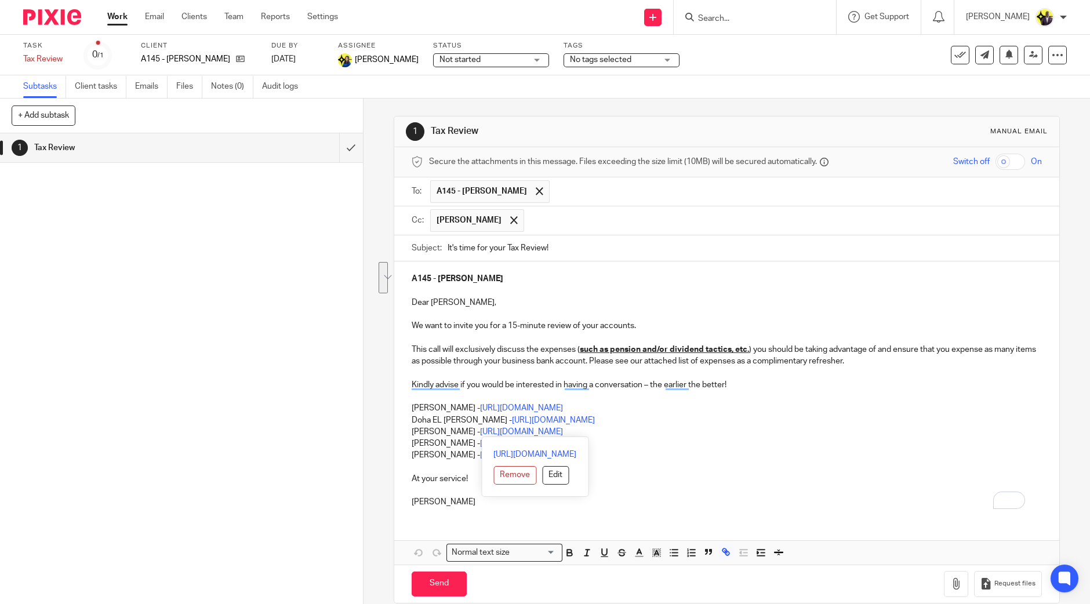
drag, startPoint x: 668, startPoint y: 430, endPoint x: 449, endPoint y: 424, distance: 218.6
click at [401, 407] on div "A145 - VICTOR AREMU Dear Victor, We want to invite you for a 15-minute review o…" at bounding box center [726, 388] width 665 height 255
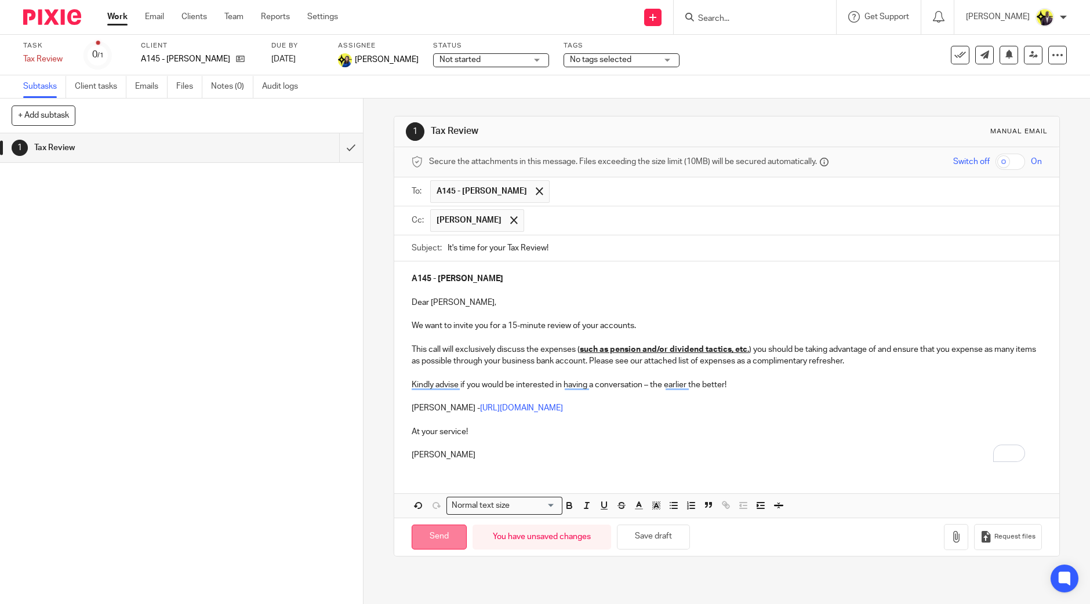
click at [427, 533] on input "Send" at bounding box center [439, 537] width 55 height 25
type input "Sent"
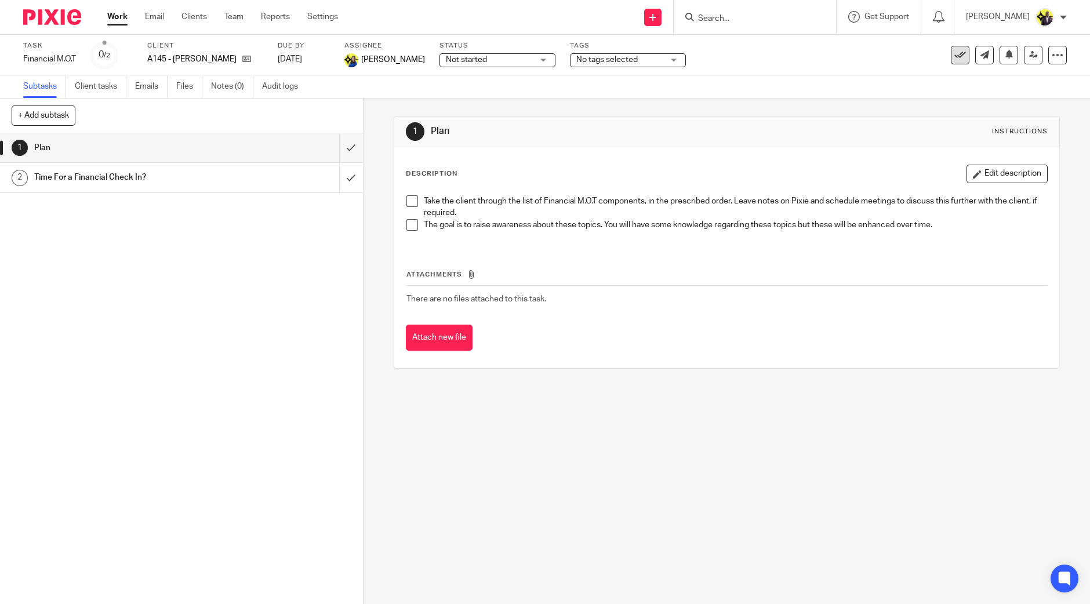
click at [954, 55] on icon at bounding box center [960, 55] width 12 height 12
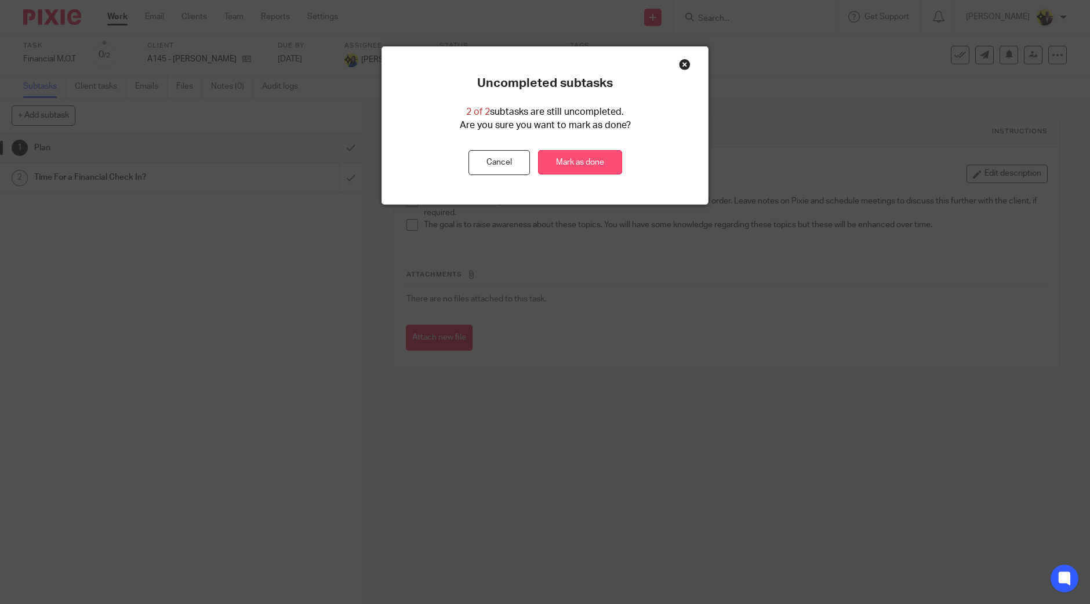
click at [571, 152] on link "Mark as done" at bounding box center [580, 162] width 84 height 25
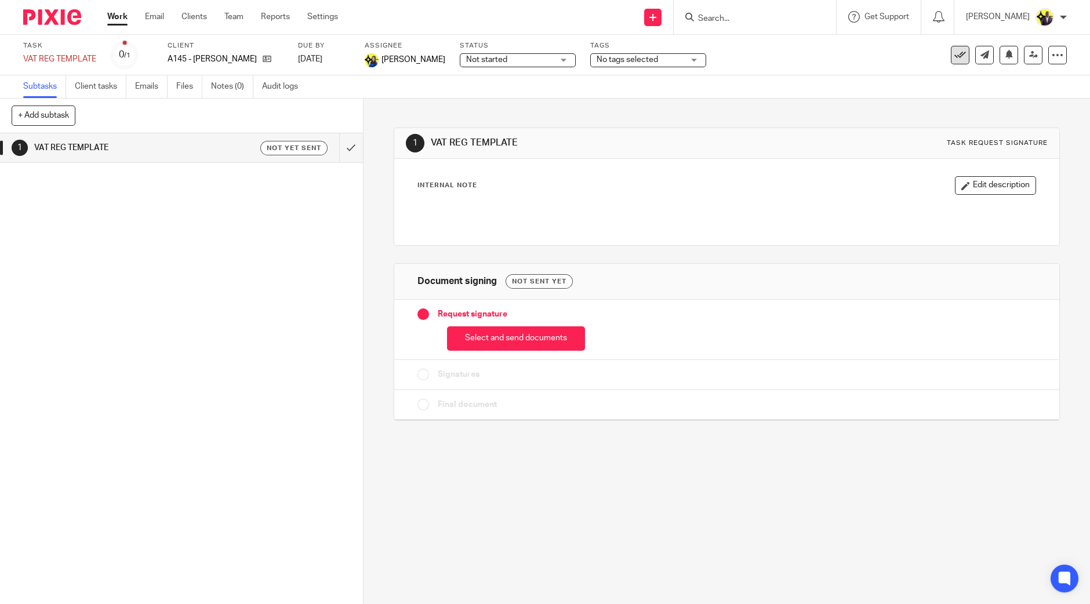
click at [954, 53] on icon at bounding box center [960, 55] width 12 height 12
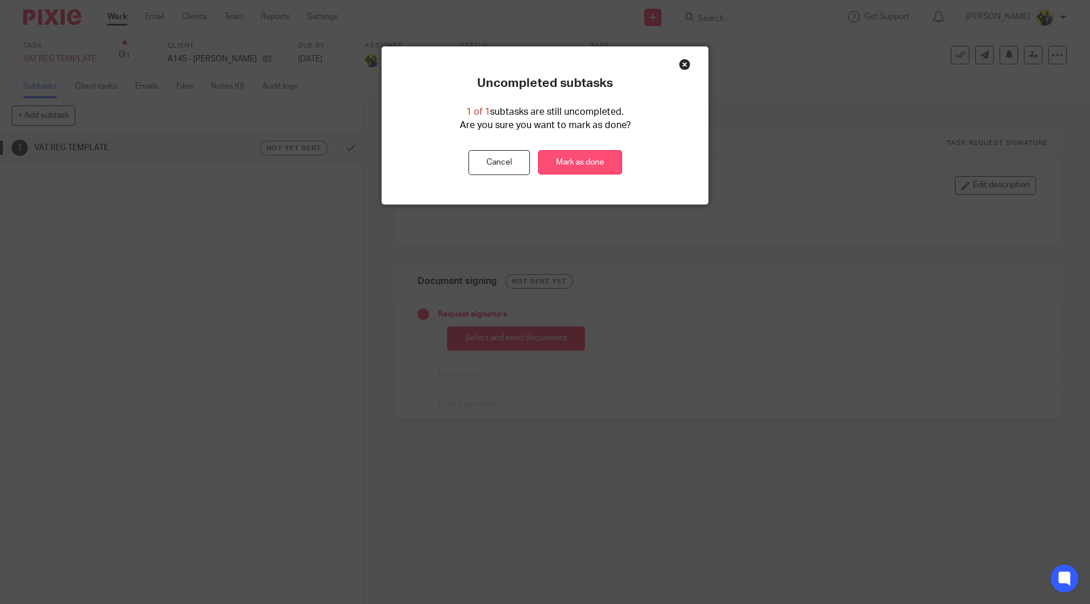
click at [564, 159] on link "Mark as done" at bounding box center [580, 162] width 84 height 25
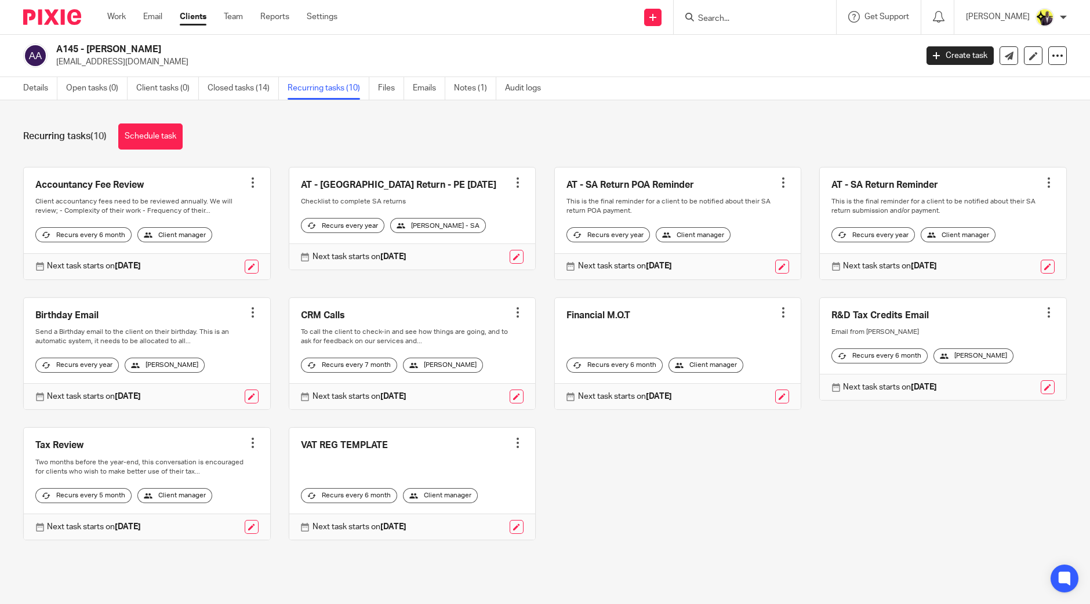
click at [512, 449] on div at bounding box center [518, 443] width 12 height 12
click at [452, 531] on span "Cancel schedule" at bounding box center [464, 534] width 61 height 8
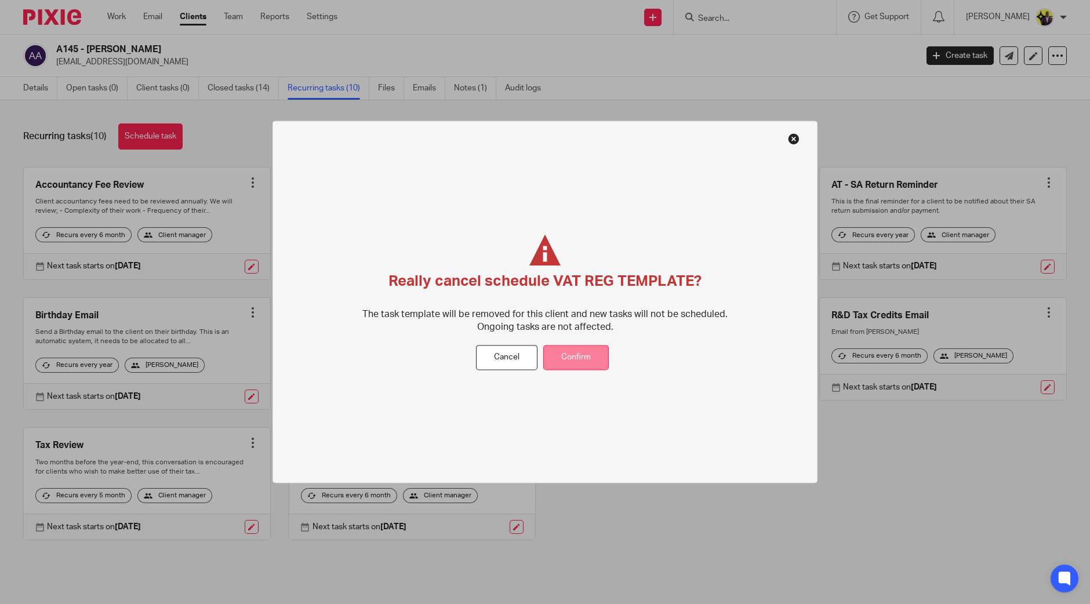
click at [577, 356] on button "Confirm" at bounding box center [575, 357] width 65 height 25
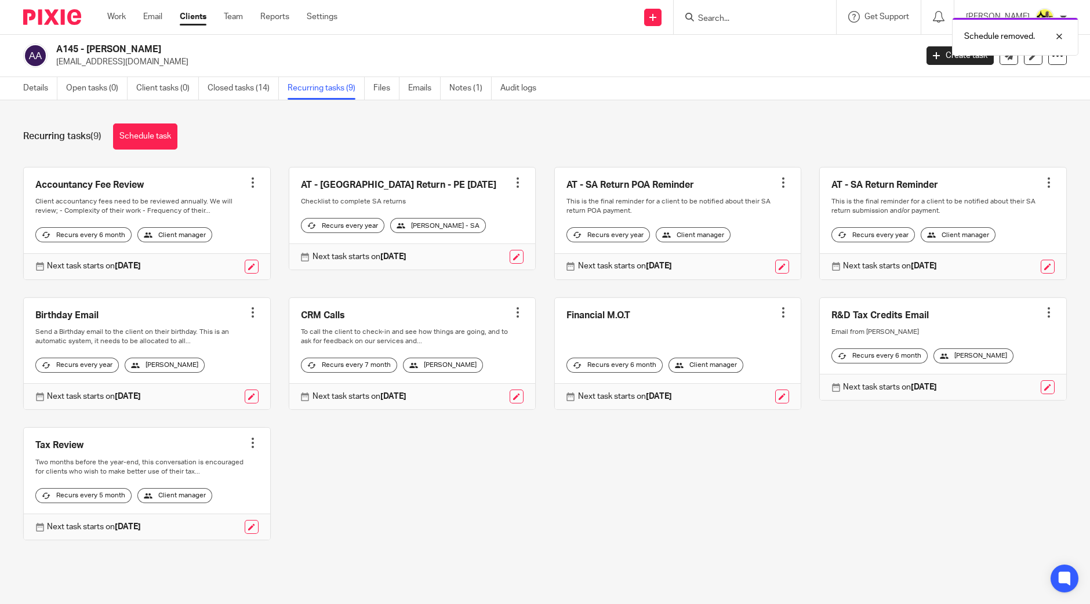
click at [97, 49] on h2 "A145 - [PERSON_NAME]" at bounding box center [397, 49] width 682 height 12
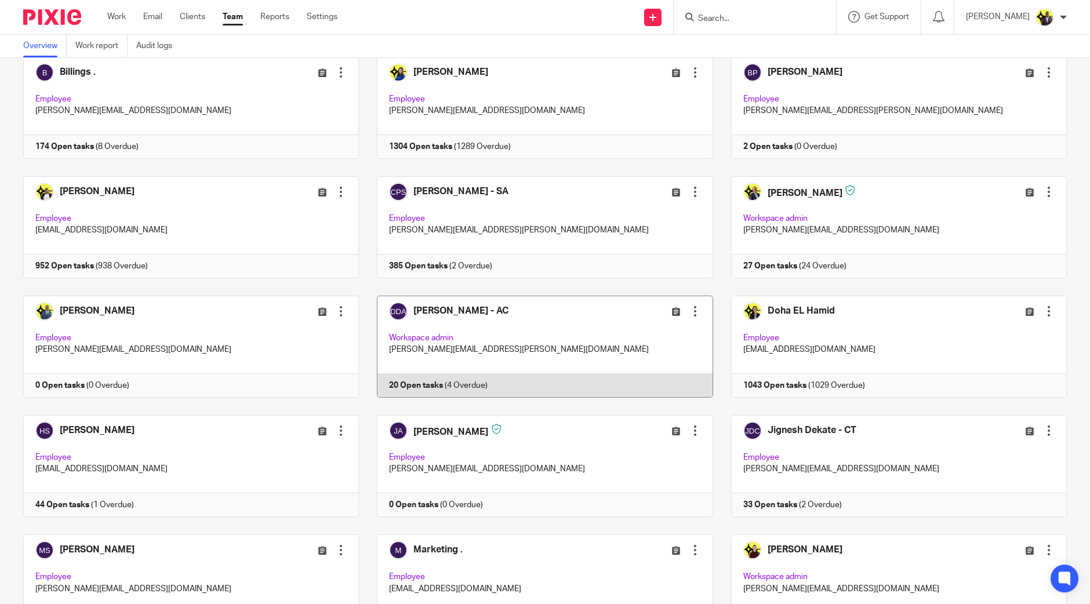
scroll to position [217, 0]
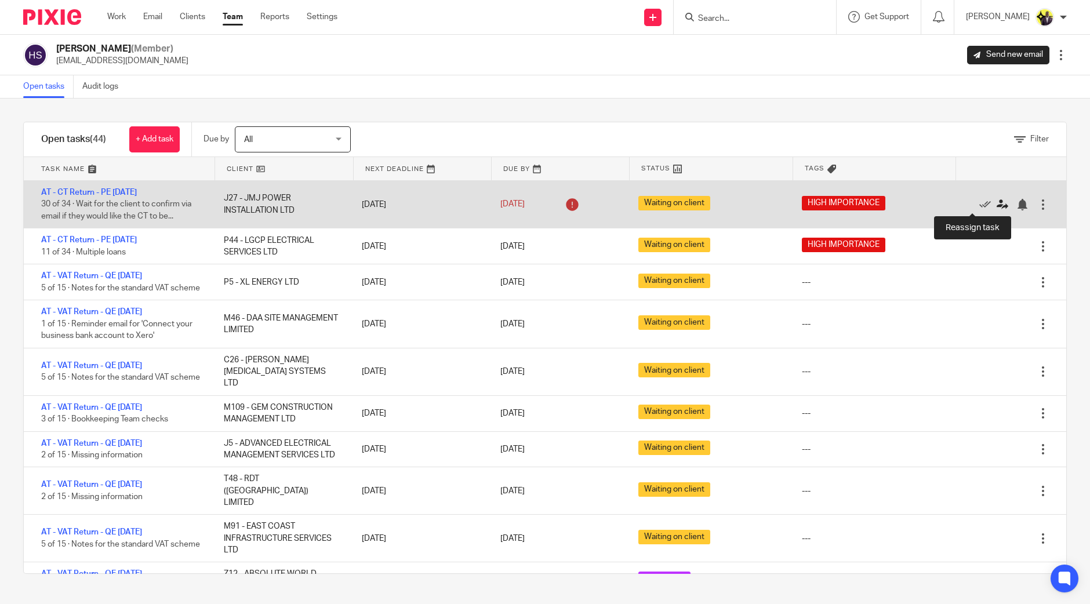
click at [996, 202] on icon at bounding box center [1002, 205] width 12 height 12
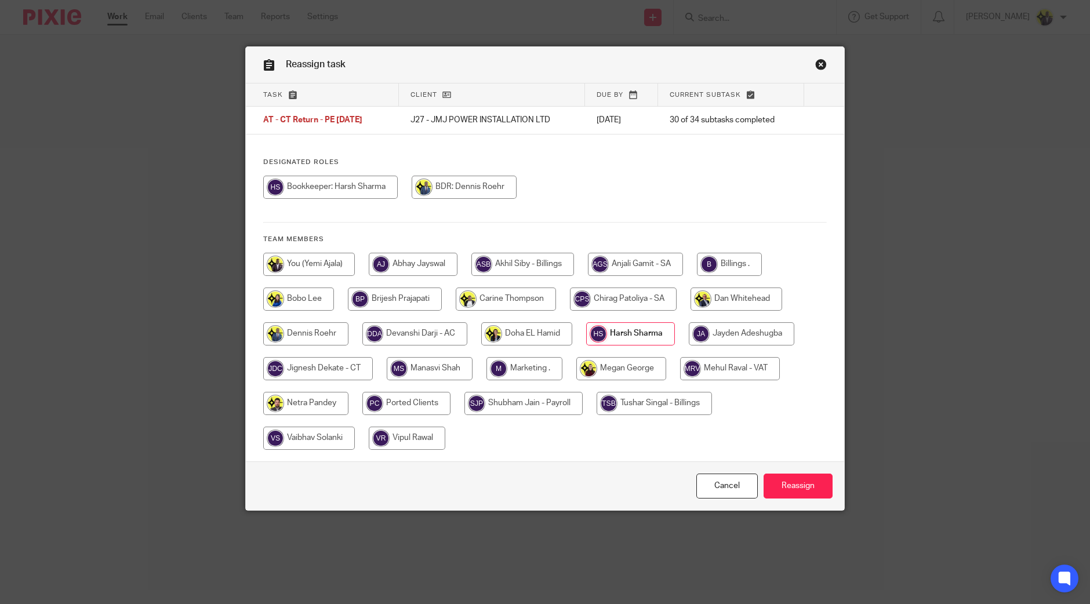
click at [323, 374] on input "radio" at bounding box center [318, 368] width 110 height 23
radio input "true"
click at [717, 482] on link "Cancel" at bounding box center [726, 486] width 61 height 25
